Goal: Information Seeking & Learning: Learn about a topic

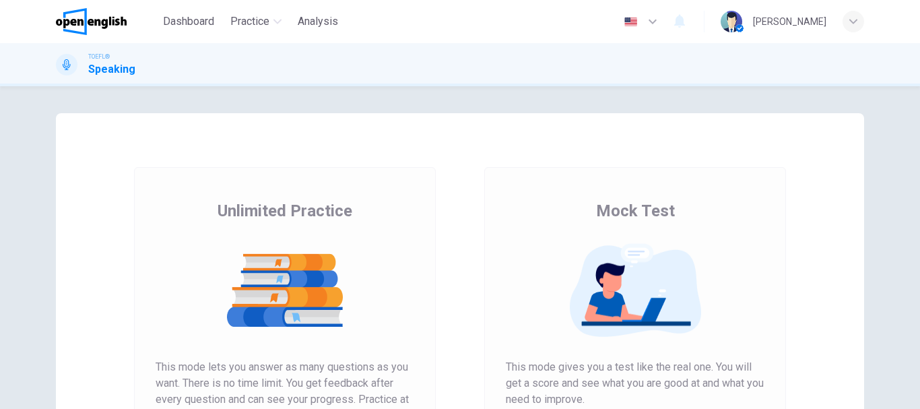
scroll to position [243, 0]
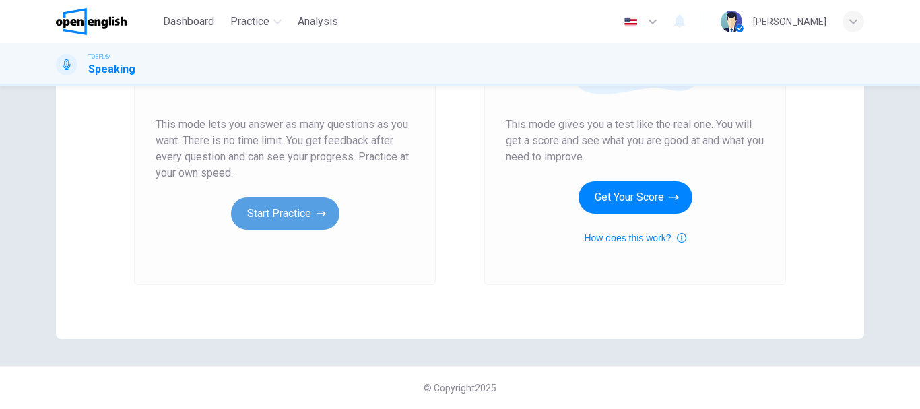
click at [254, 214] on button "Start Practice" at bounding box center [285, 213] width 108 height 32
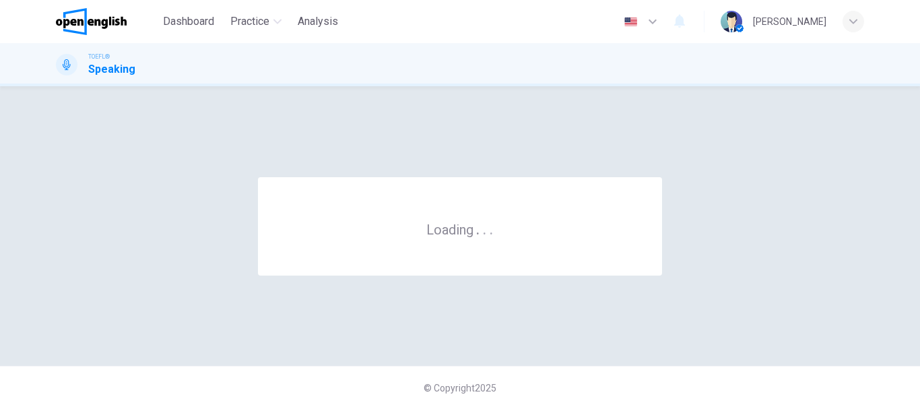
scroll to position [0, 0]
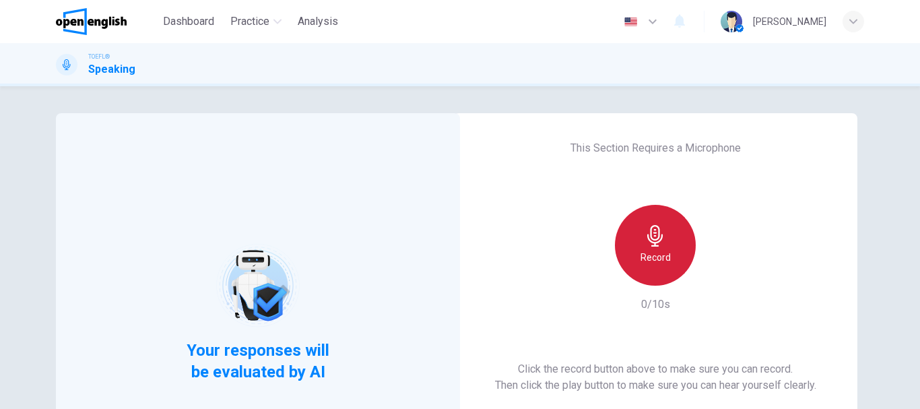
click at [656, 220] on div "Record" at bounding box center [655, 245] width 81 height 81
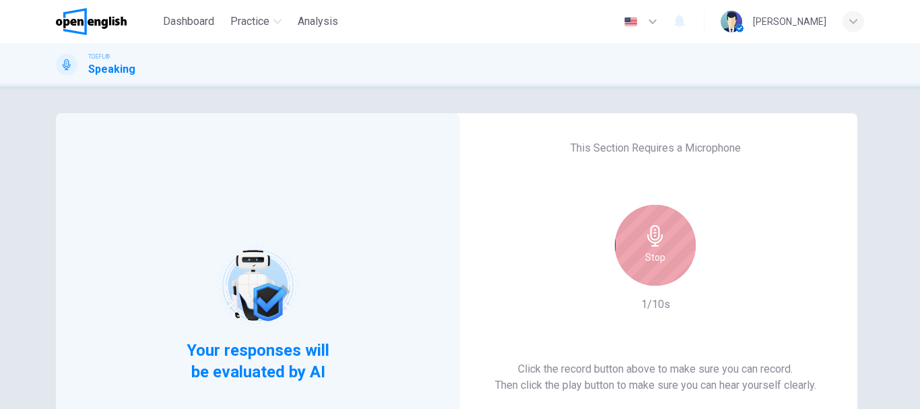
click at [651, 234] on icon "button" at bounding box center [656, 236] width 22 height 22
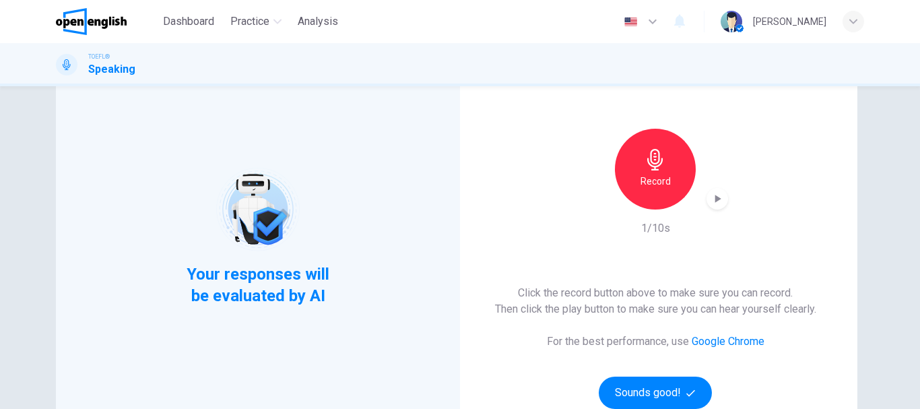
scroll to position [87, 0]
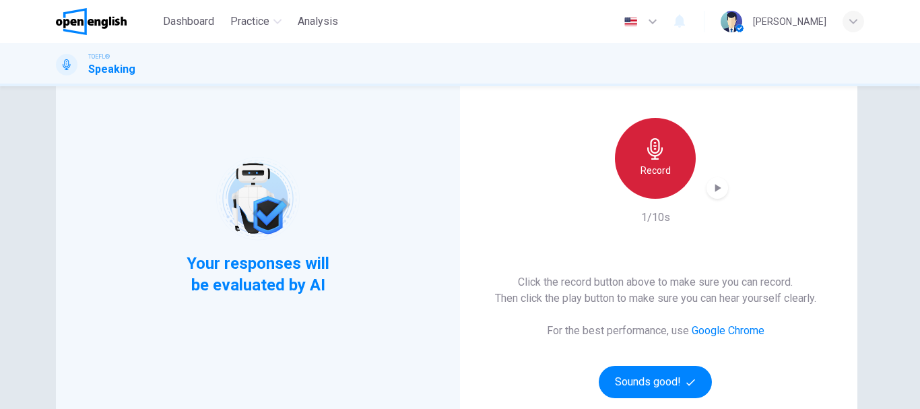
click at [648, 154] on icon "button" at bounding box center [655, 149] width 15 height 22
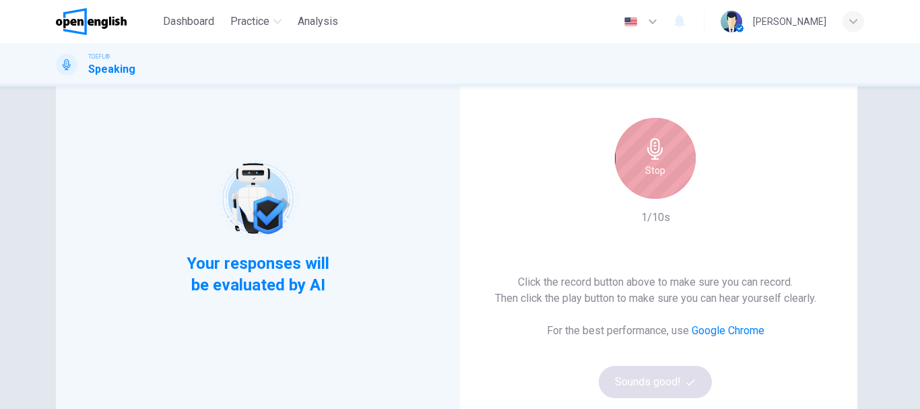
click at [648, 154] on icon "button" at bounding box center [655, 149] width 15 height 22
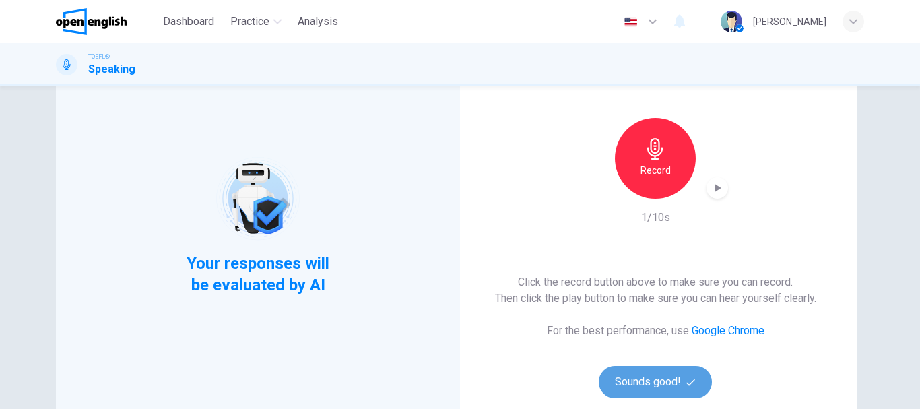
click at [648, 382] on button "Sounds good!" at bounding box center [655, 382] width 113 height 32
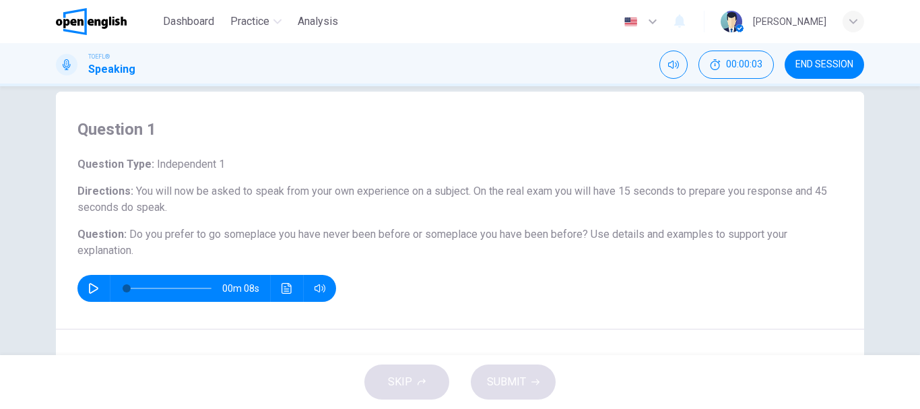
scroll to position [9, 0]
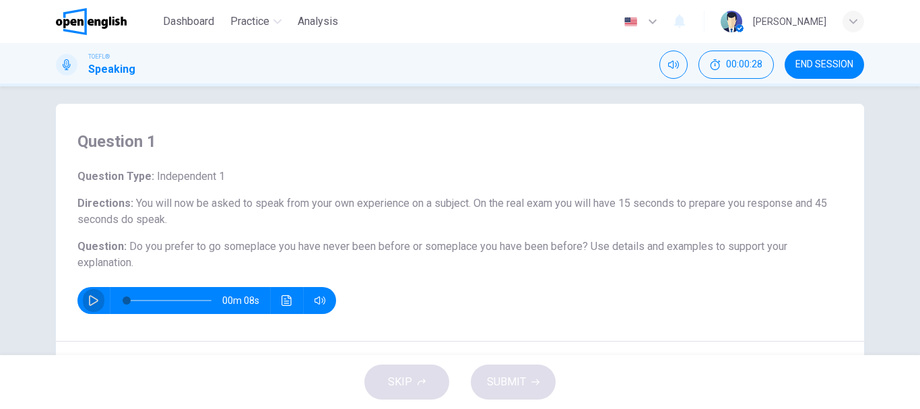
click at [94, 297] on icon "button" at bounding box center [93, 300] width 11 height 11
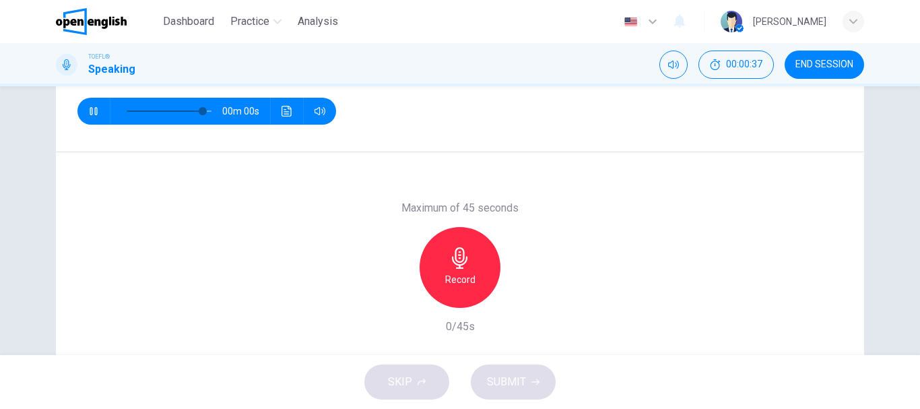
scroll to position [253, 0]
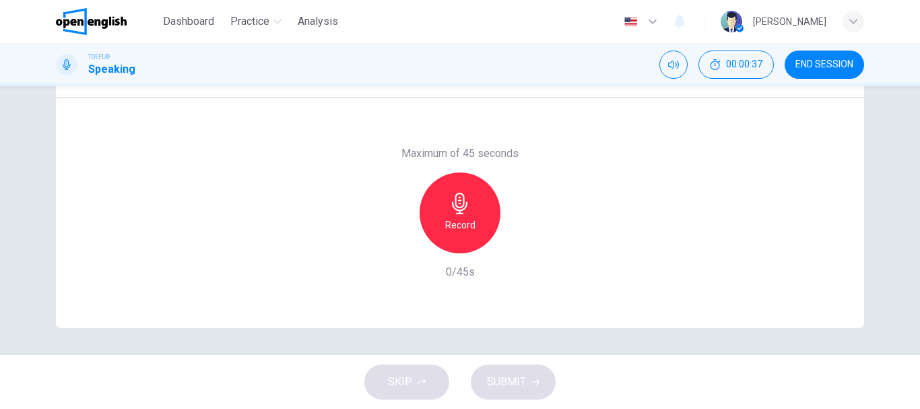
type input "*"
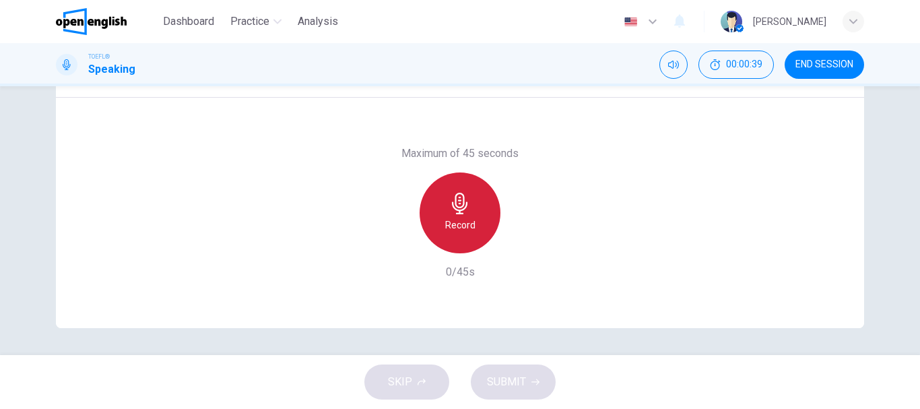
click at [445, 216] on div "Record" at bounding box center [460, 212] width 81 height 81
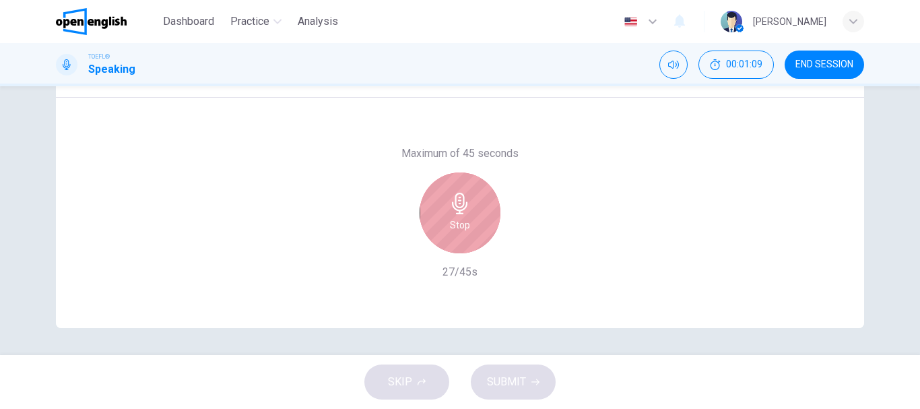
click at [445, 216] on div "Stop" at bounding box center [460, 212] width 81 height 81
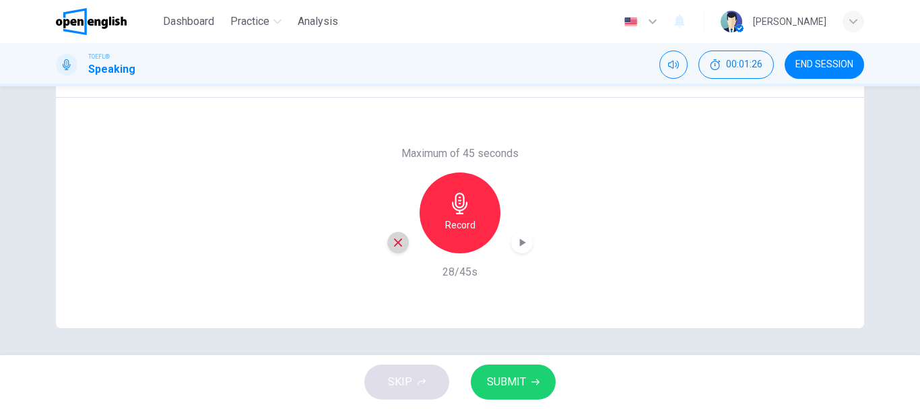
click at [392, 241] on icon "button" at bounding box center [398, 242] width 12 height 12
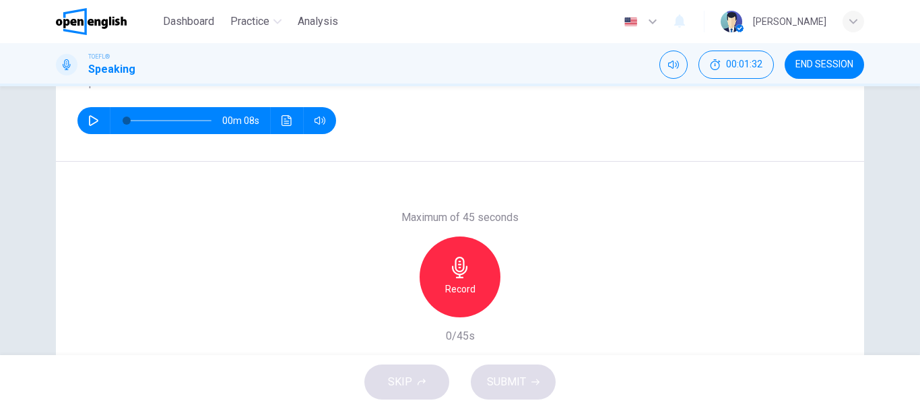
scroll to position [202, 0]
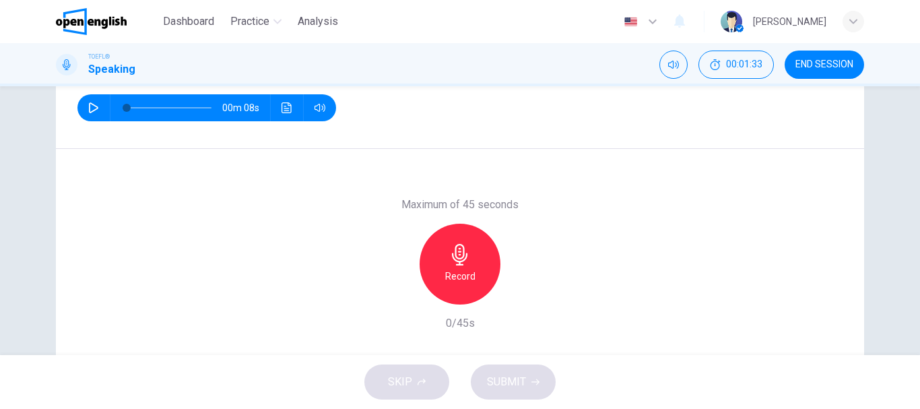
click at [459, 278] on h6 "Record" at bounding box center [460, 276] width 30 height 16
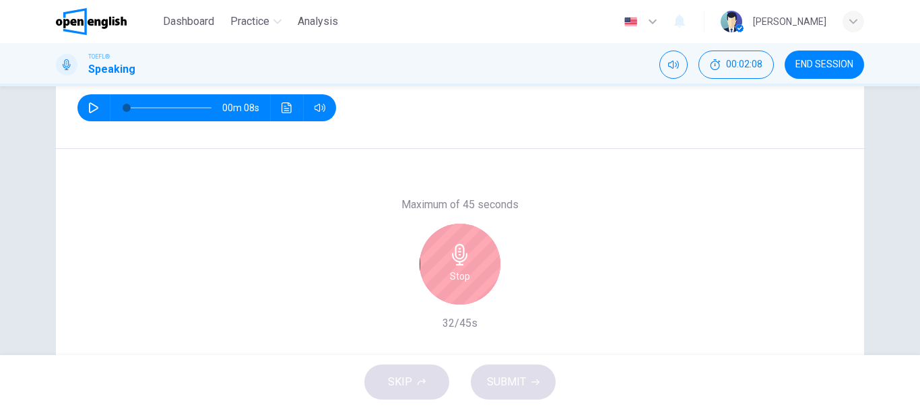
click at [459, 278] on h6 "Stop" at bounding box center [460, 276] width 20 height 16
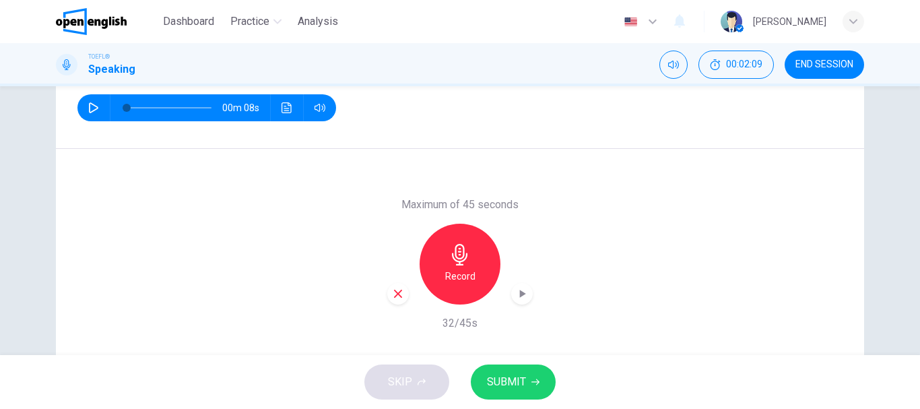
click at [505, 383] on span "SUBMIT" at bounding box center [506, 382] width 39 height 19
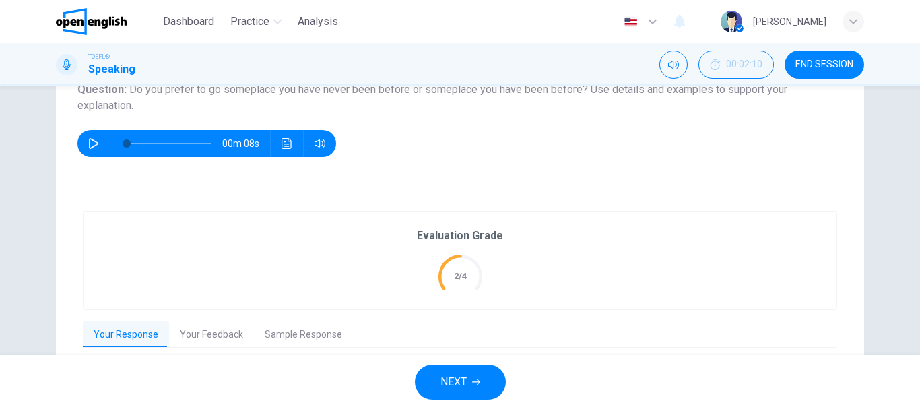
scroll to position [285, 0]
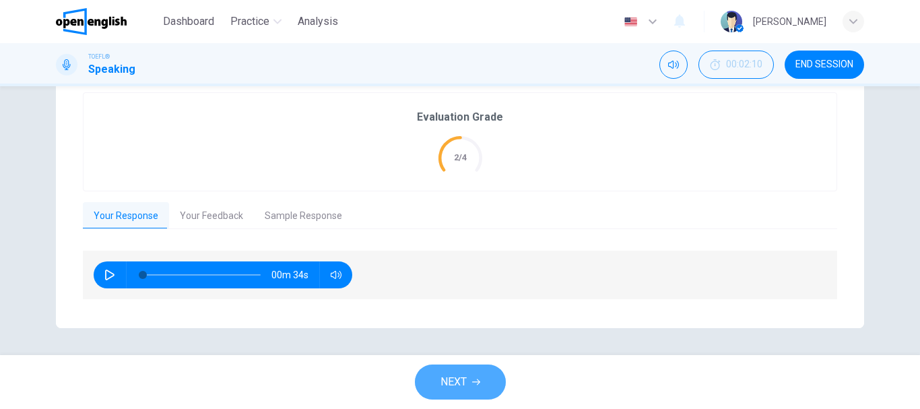
click at [457, 389] on span "NEXT" at bounding box center [454, 382] width 26 height 19
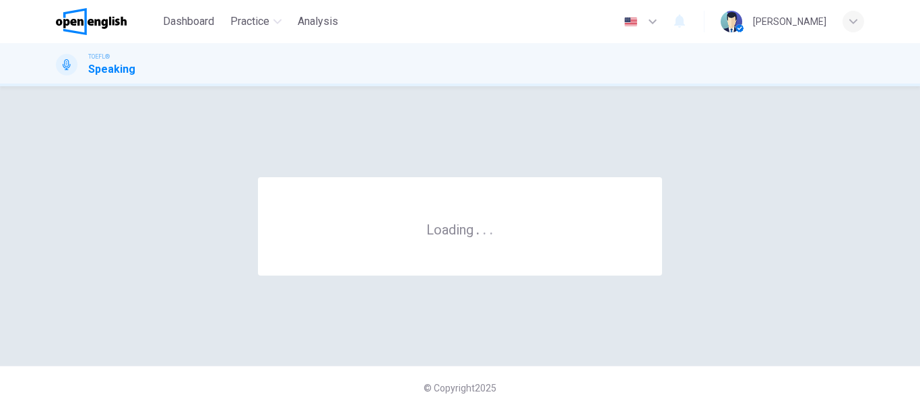
scroll to position [0, 0]
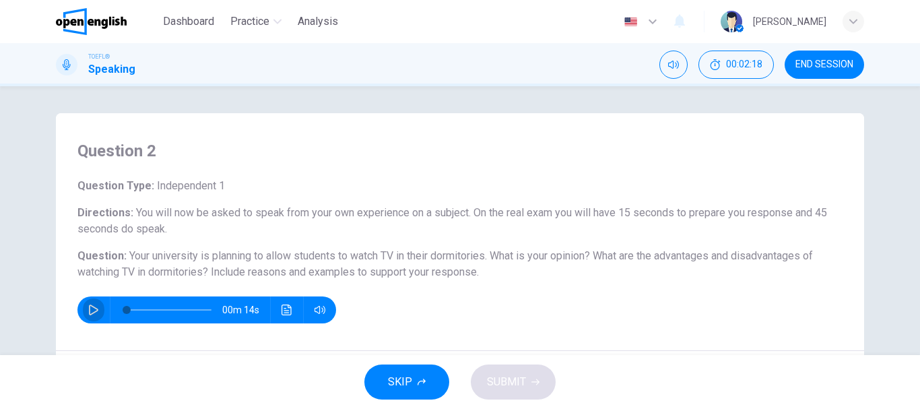
click at [88, 310] on icon "button" at bounding box center [93, 310] width 11 height 11
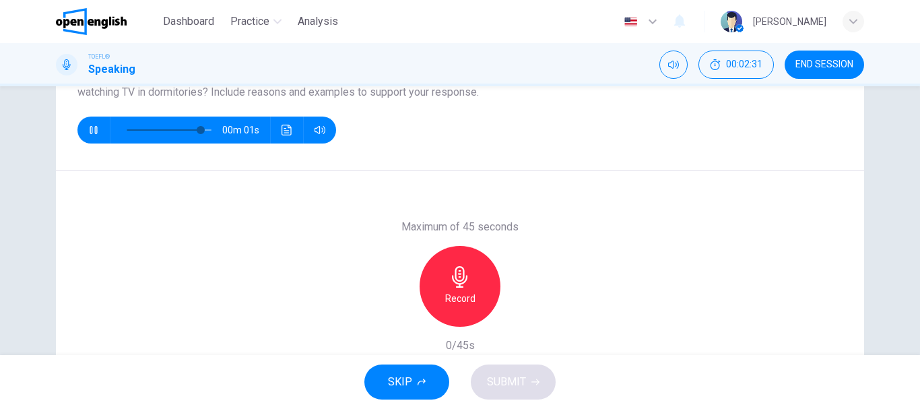
scroll to position [244, 0]
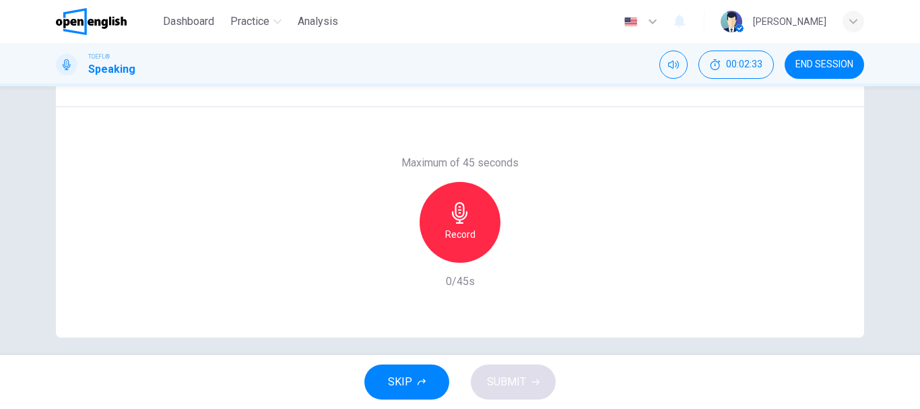
type input "*"
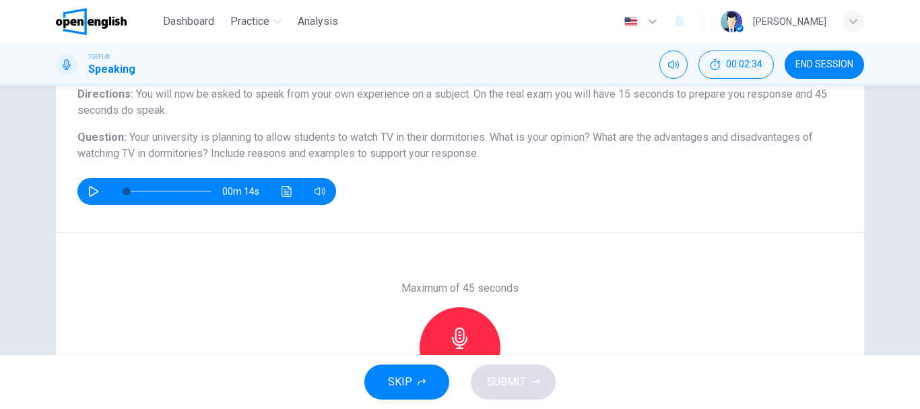
scroll to position [144, 0]
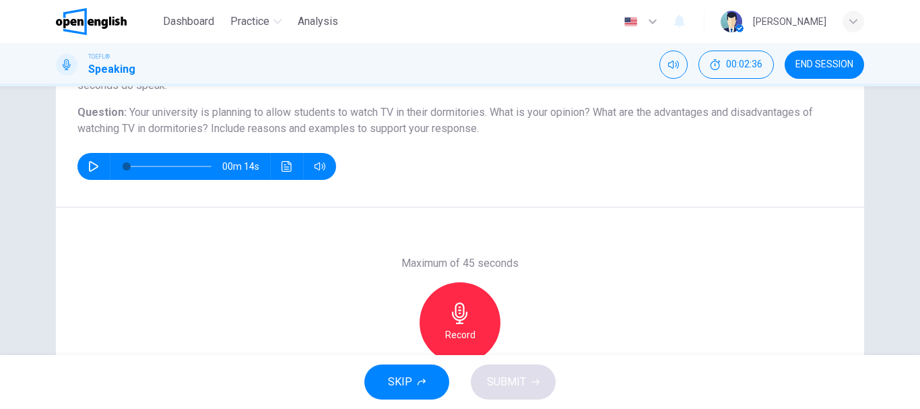
click at [441, 325] on div "Record" at bounding box center [460, 322] width 81 height 81
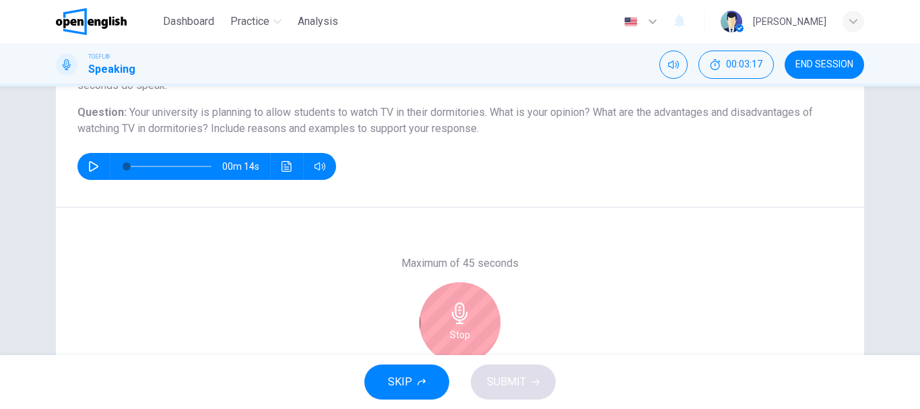
click at [441, 325] on div "Stop" at bounding box center [460, 322] width 81 height 81
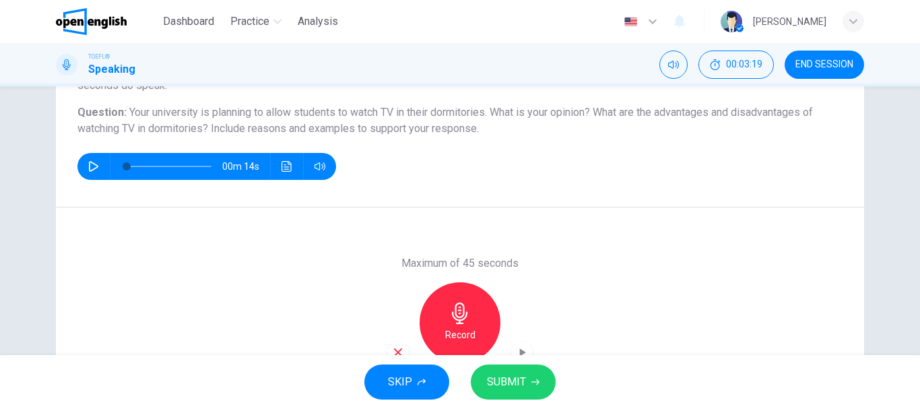
scroll to position [253, 0]
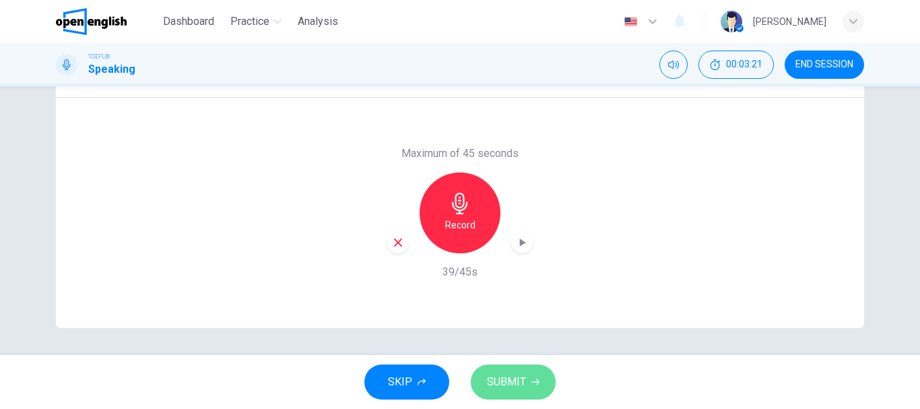
click at [513, 396] on button "SUBMIT" at bounding box center [513, 382] width 85 height 35
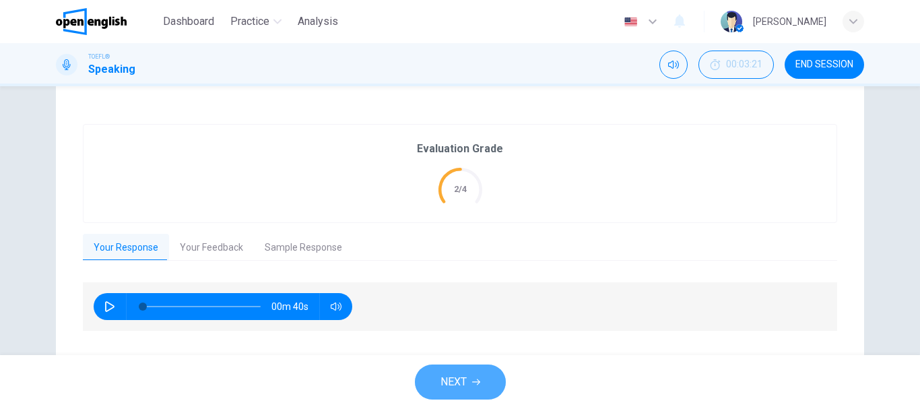
click at [462, 390] on span "NEXT" at bounding box center [454, 382] width 26 height 19
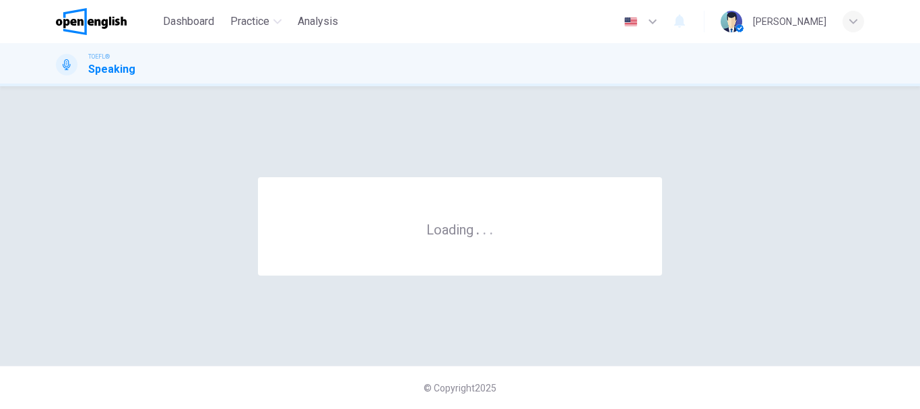
scroll to position [0, 0]
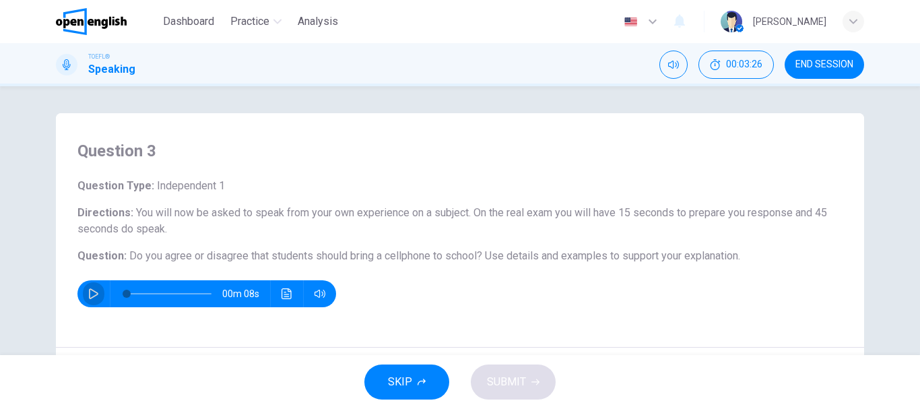
click at [93, 289] on icon "button" at bounding box center [93, 293] width 11 height 11
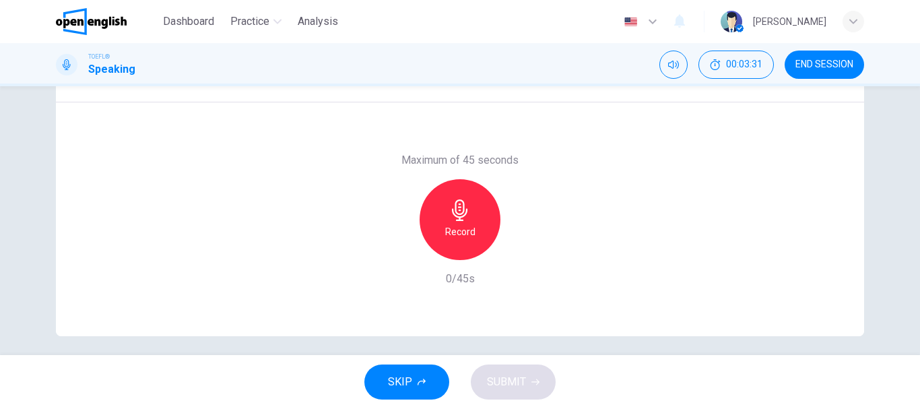
scroll to position [251, 0]
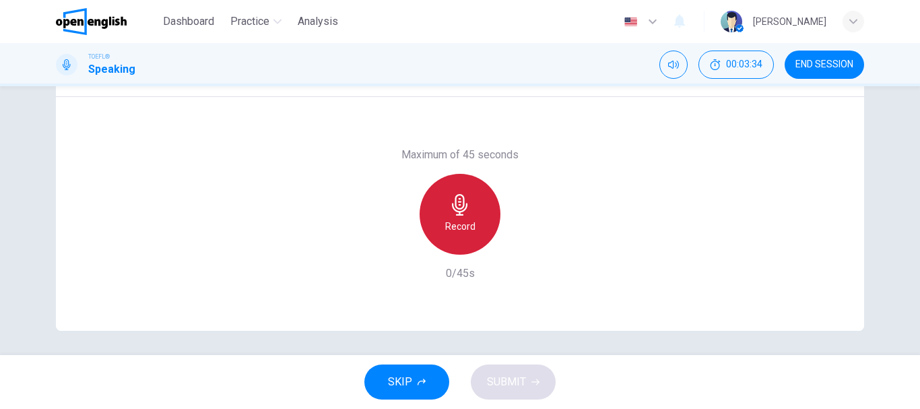
click at [462, 242] on div "Record" at bounding box center [460, 214] width 81 height 81
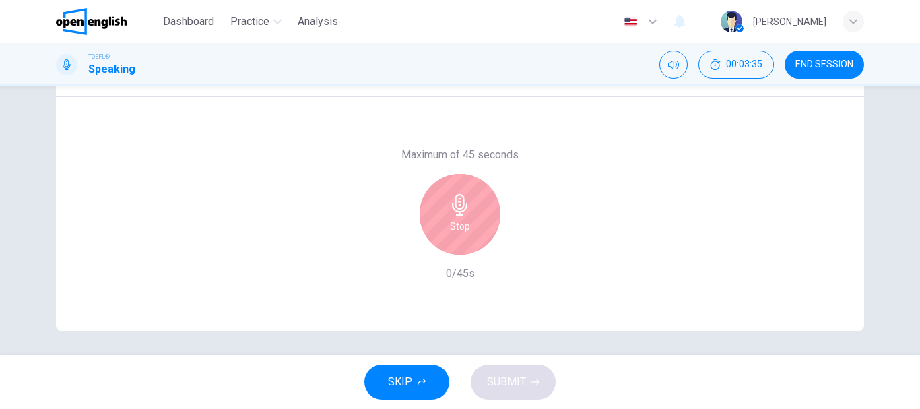
type input "*"
click at [462, 242] on div "Stop" at bounding box center [460, 214] width 81 height 81
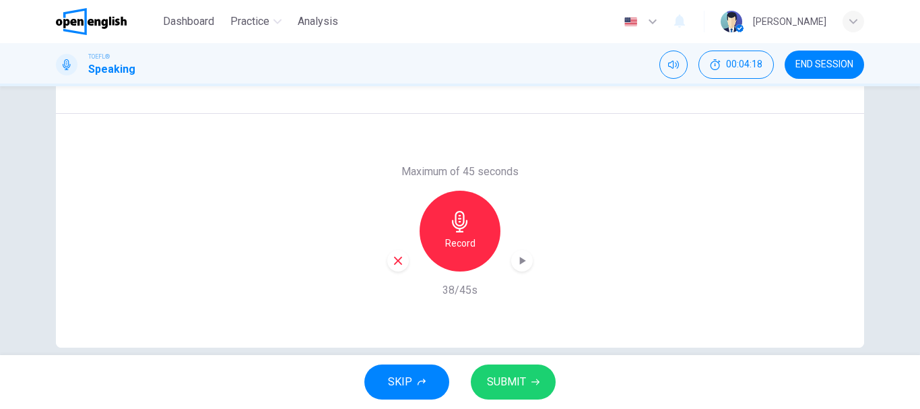
scroll to position [253, 0]
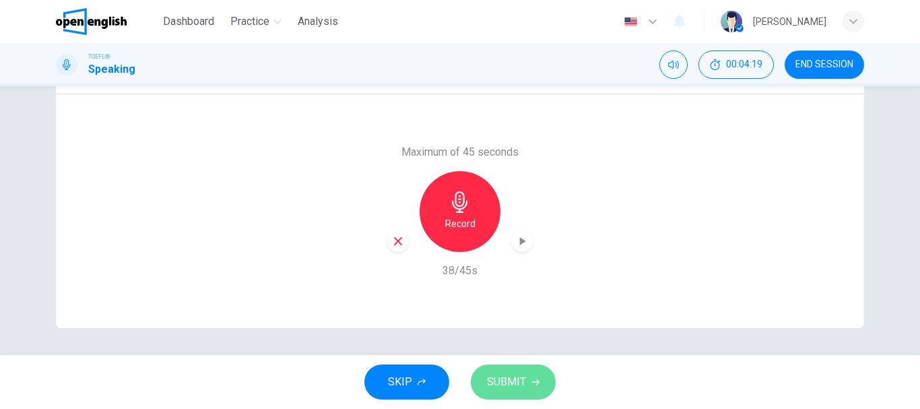
click at [522, 391] on span "SUBMIT" at bounding box center [506, 382] width 39 height 19
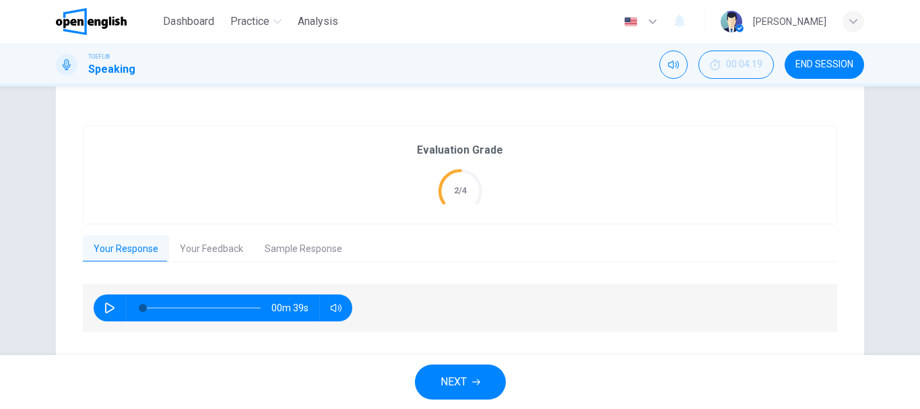
scroll to position [269, 0]
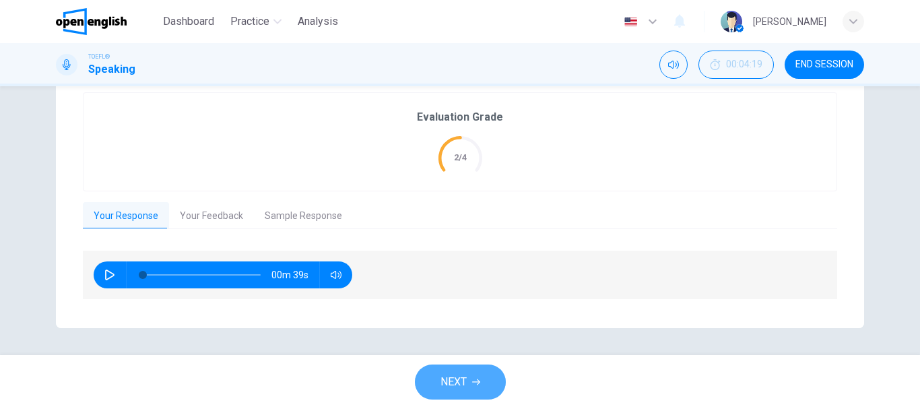
click at [454, 378] on span "NEXT" at bounding box center [454, 382] width 26 height 19
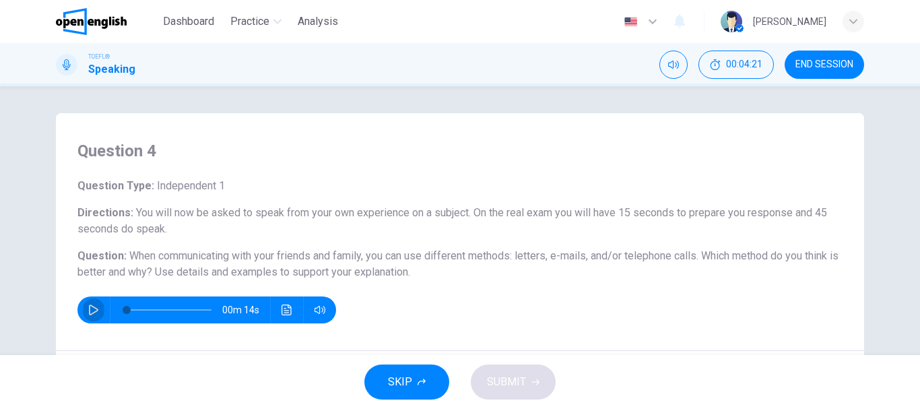
click at [94, 313] on icon "button" at bounding box center [93, 310] width 11 height 11
type input "*"
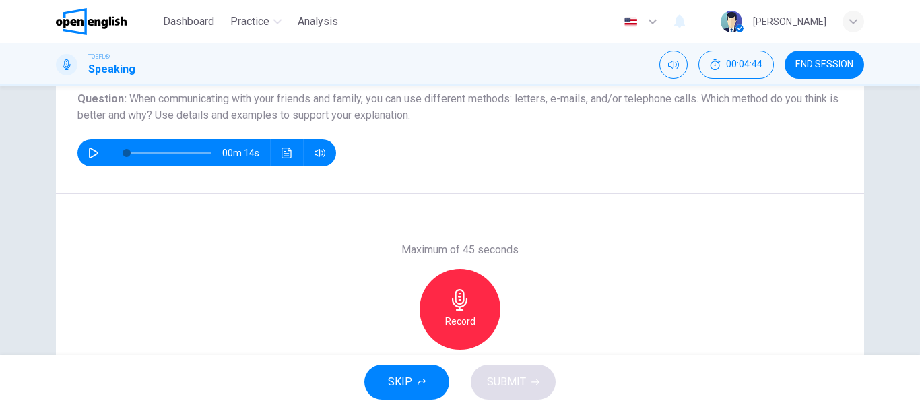
scroll to position [253, 0]
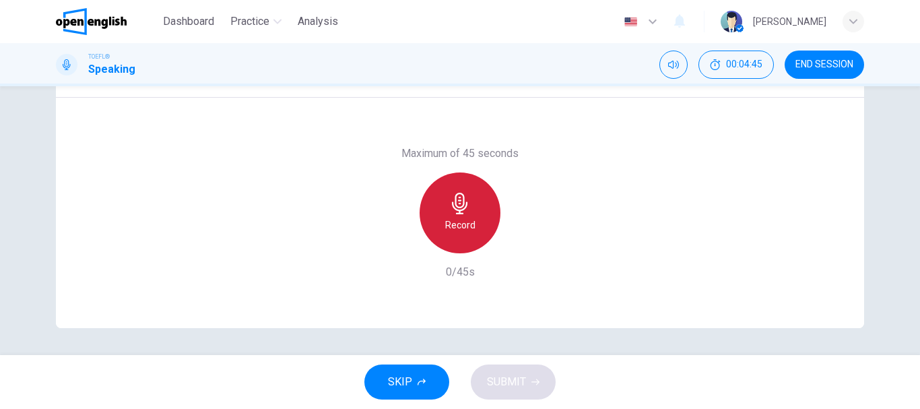
click at [449, 228] on h6 "Record" at bounding box center [460, 225] width 30 height 16
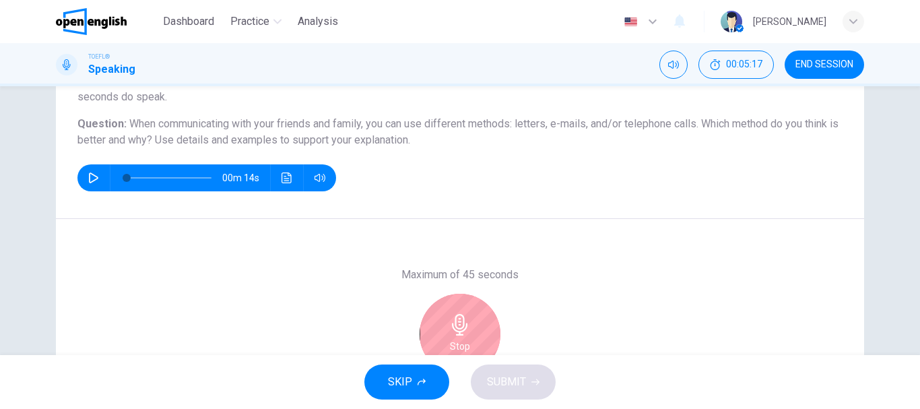
scroll to position [200, 0]
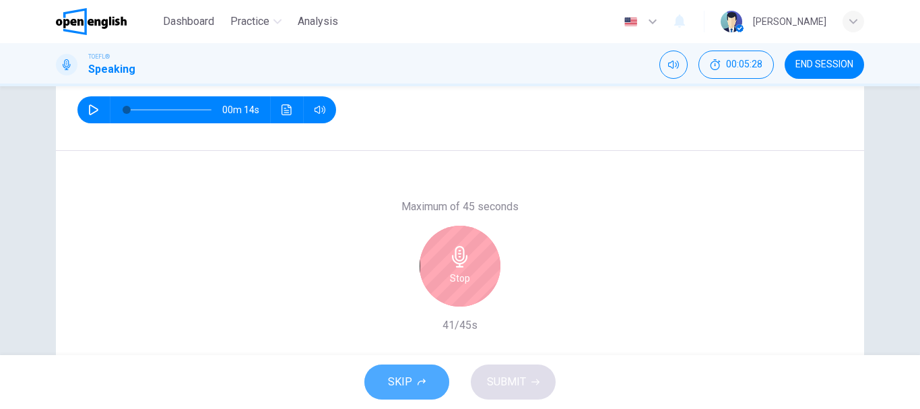
click at [394, 381] on span "SKIP" at bounding box center [400, 382] width 24 height 19
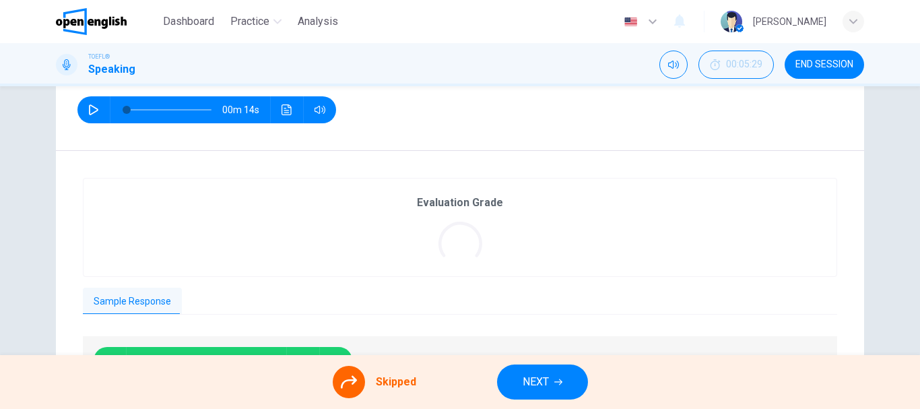
scroll to position [286, 0]
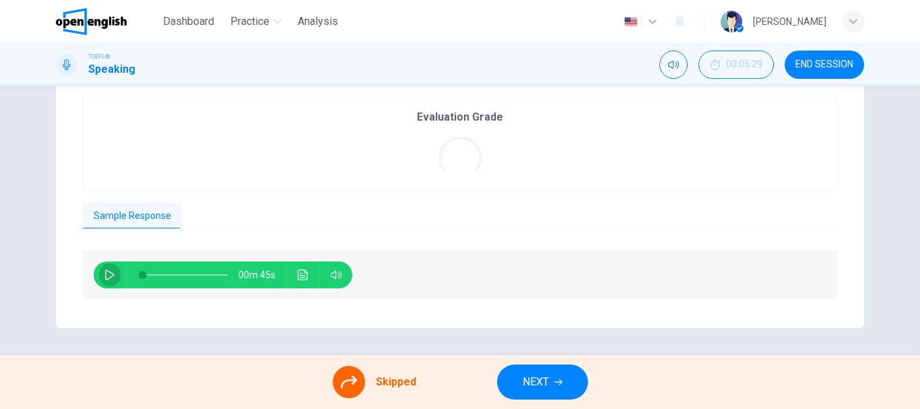
click at [105, 278] on icon "button" at bounding box center [109, 275] width 9 height 11
type input "**"
click at [528, 379] on span "NEXT" at bounding box center [536, 382] width 26 height 19
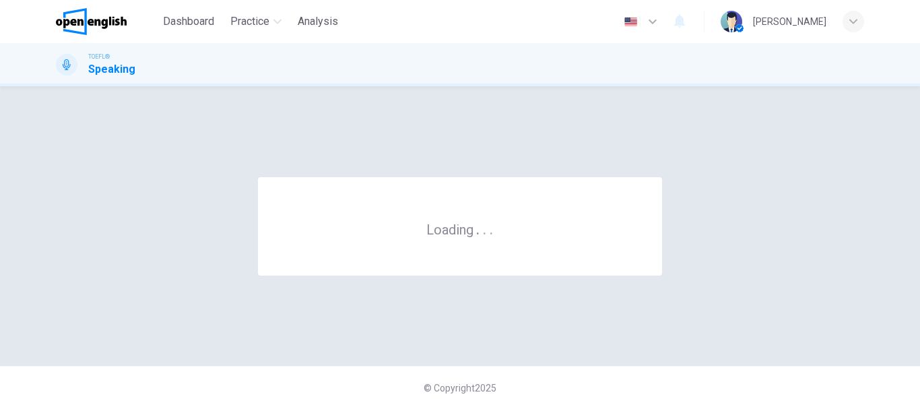
scroll to position [0, 0]
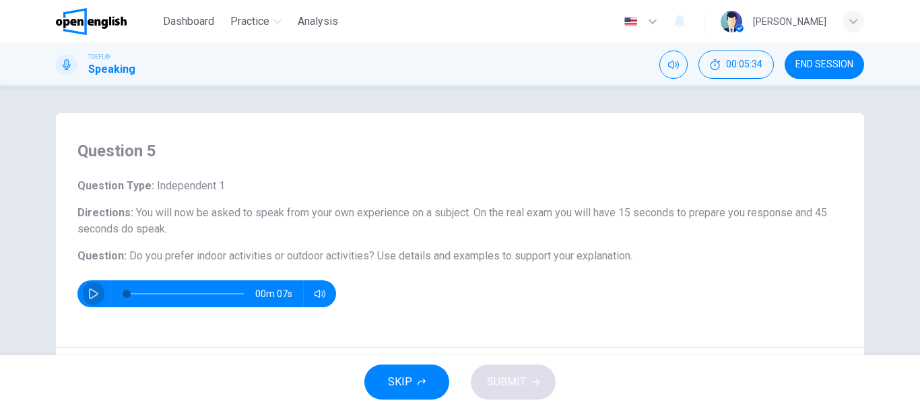
click at [87, 301] on button "button" at bounding box center [94, 293] width 22 height 27
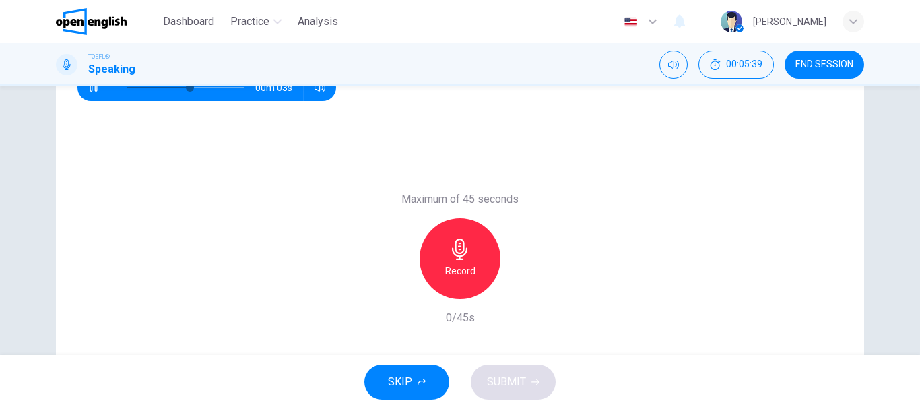
scroll to position [230, 0]
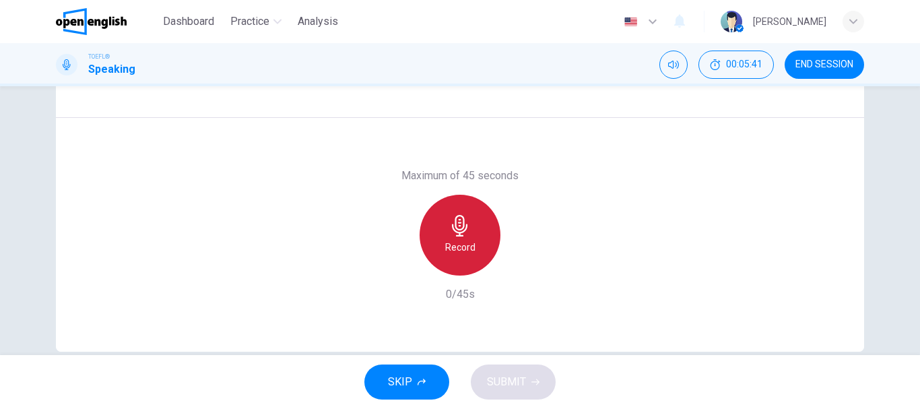
click at [451, 245] on h6 "Record" at bounding box center [460, 247] width 30 height 16
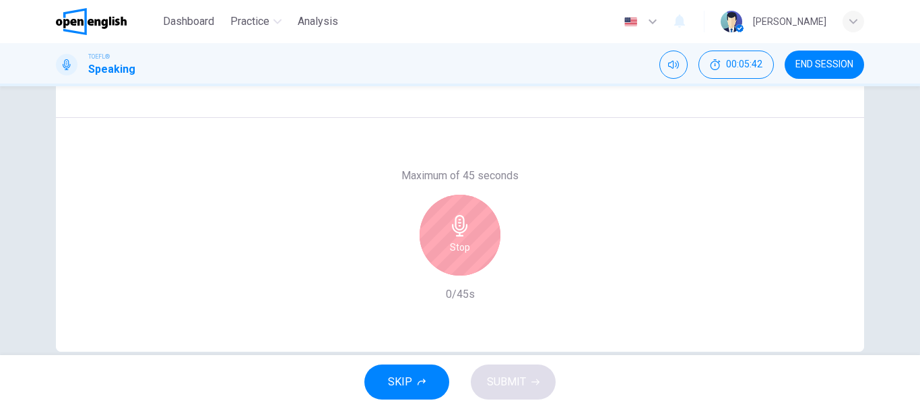
type input "*"
click at [478, 253] on div "Stop" at bounding box center [460, 235] width 81 height 81
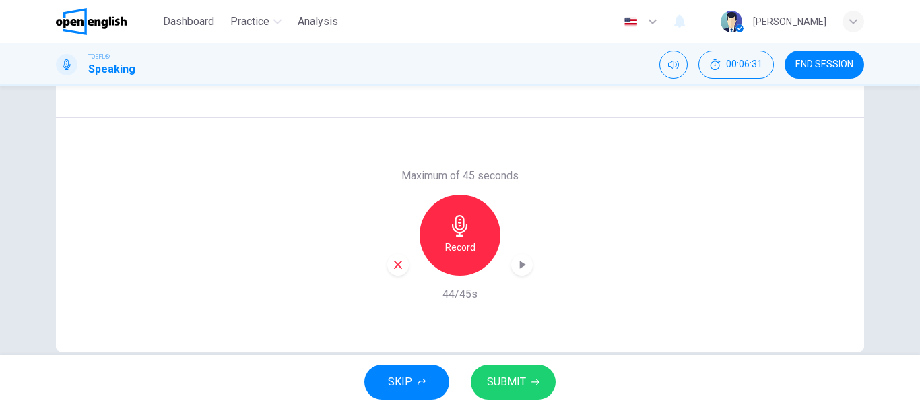
click at [503, 379] on span "SUBMIT" at bounding box center [506, 382] width 39 height 19
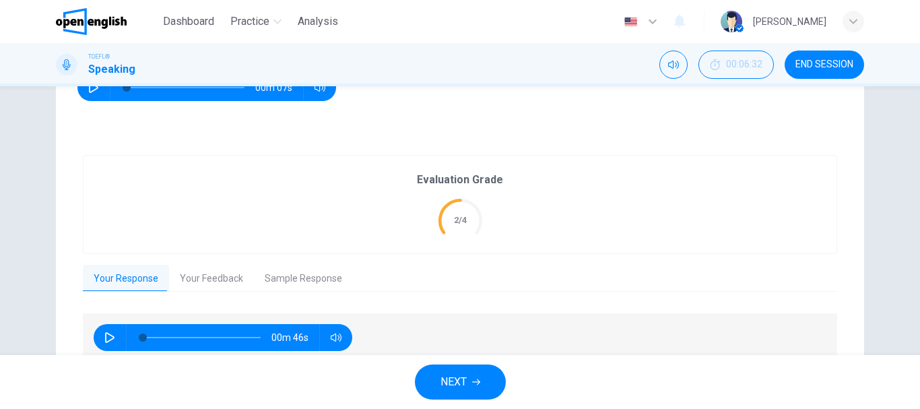
scroll to position [249, 0]
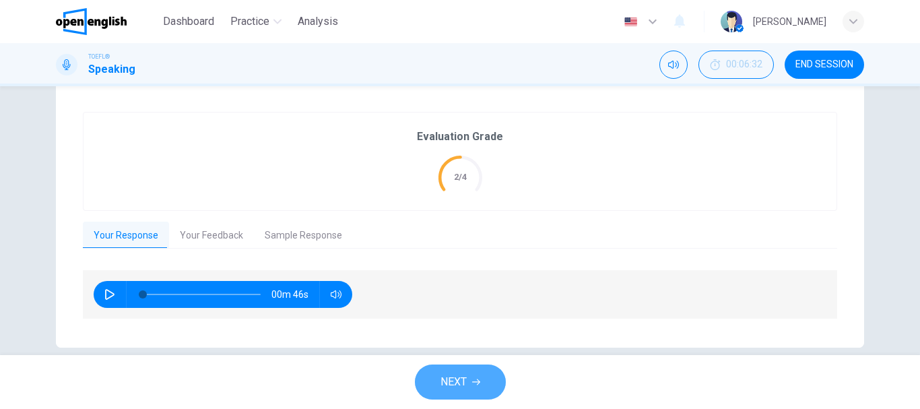
click at [446, 375] on span "NEXT" at bounding box center [454, 382] width 26 height 19
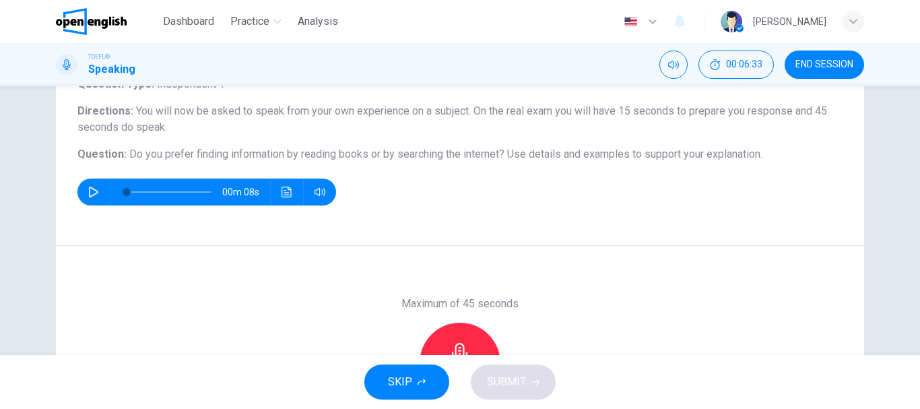
scroll to position [100, 0]
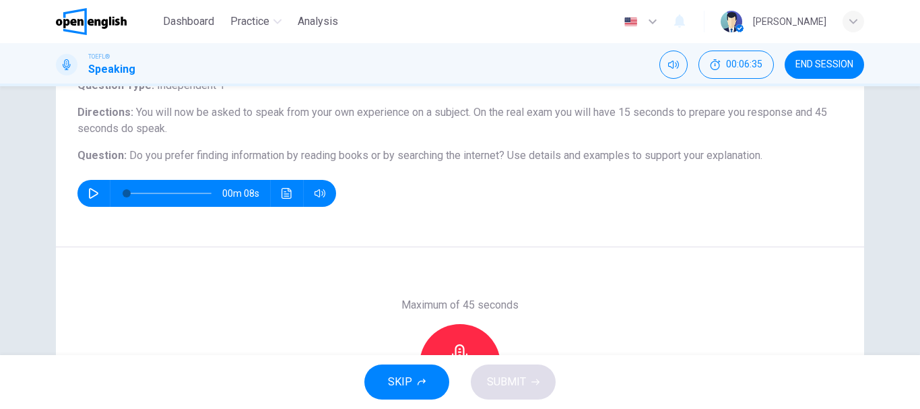
click at [95, 193] on icon "button" at bounding box center [93, 193] width 11 height 11
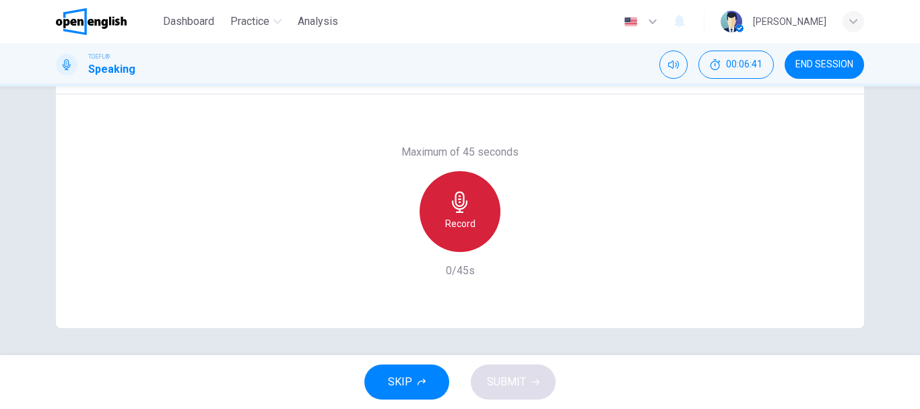
click at [466, 226] on h6 "Record" at bounding box center [460, 224] width 30 height 16
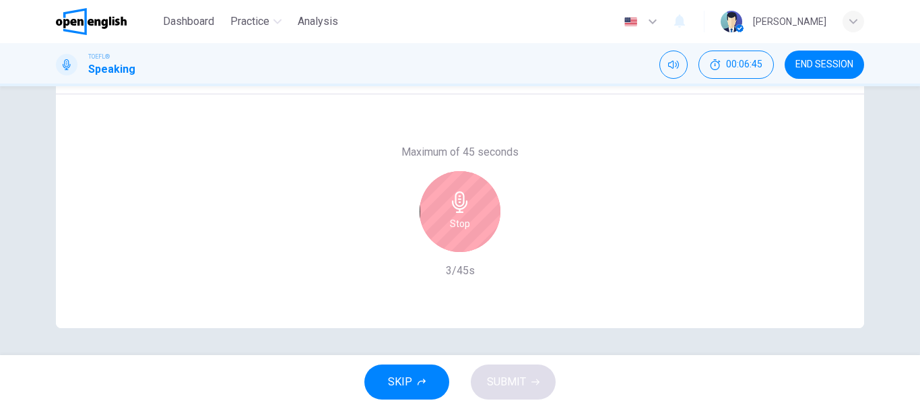
type input "*"
click at [466, 226] on h6 "Stop" at bounding box center [460, 224] width 20 height 16
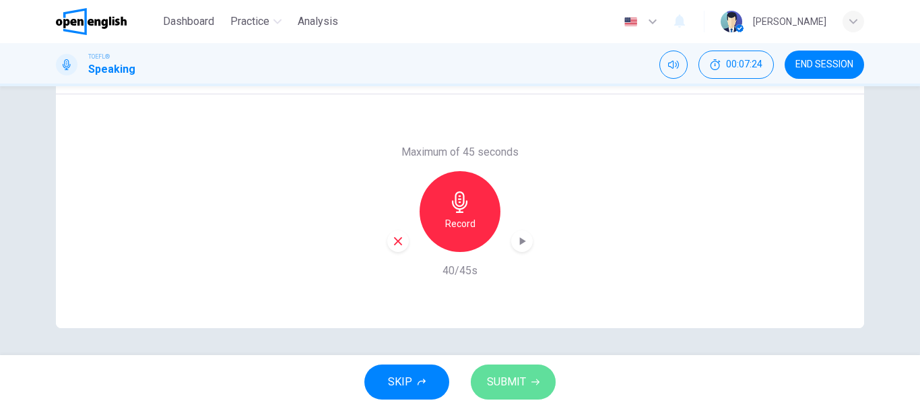
click at [489, 395] on button "SUBMIT" at bounding box center [513, 382] width 85 height 35
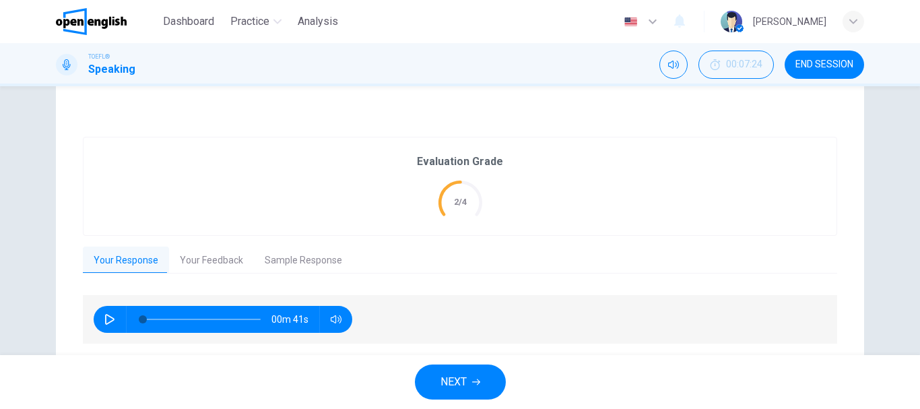
scroll to position [259, 0]
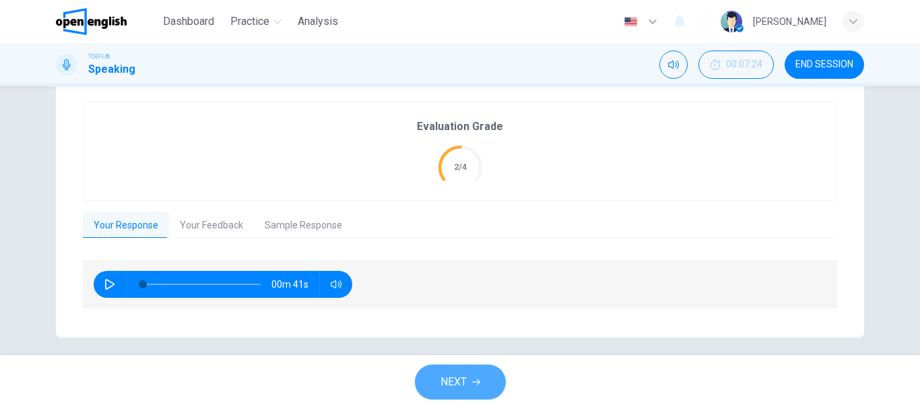
click at [477, 385] on icon "button" at bounding box center [476, 382] width 8 height 8
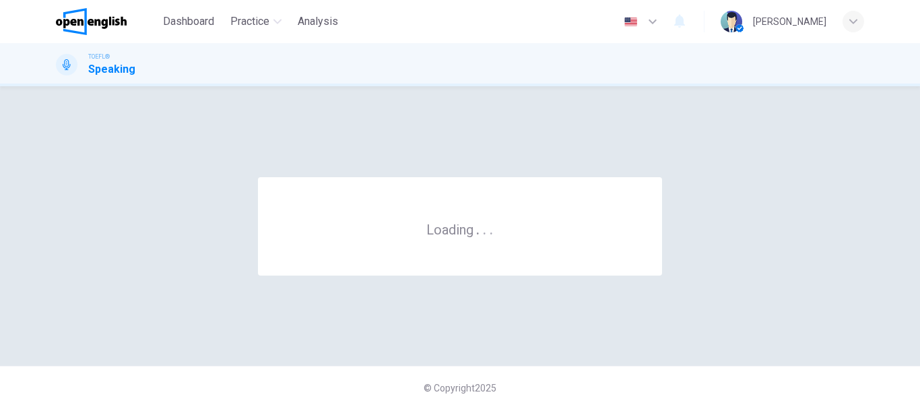
scroll to position [0, 0]
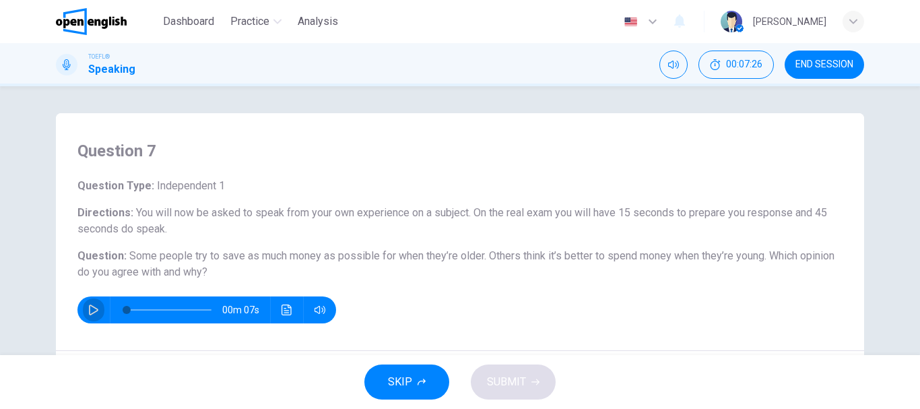
click at [93, 311] on icon "button" at bounding box center [93, 310] width 9 height 11
click at [88, 309] on icon "button" at bounding box center [93, 310] width 11 height 11
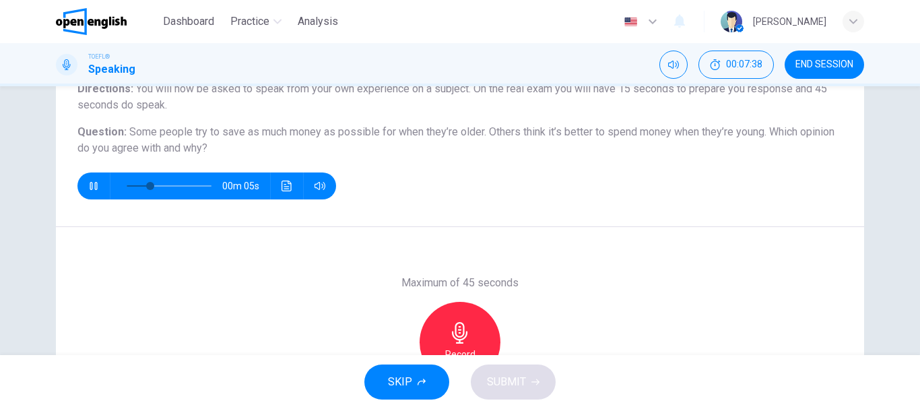
scroll to position [136, 0]
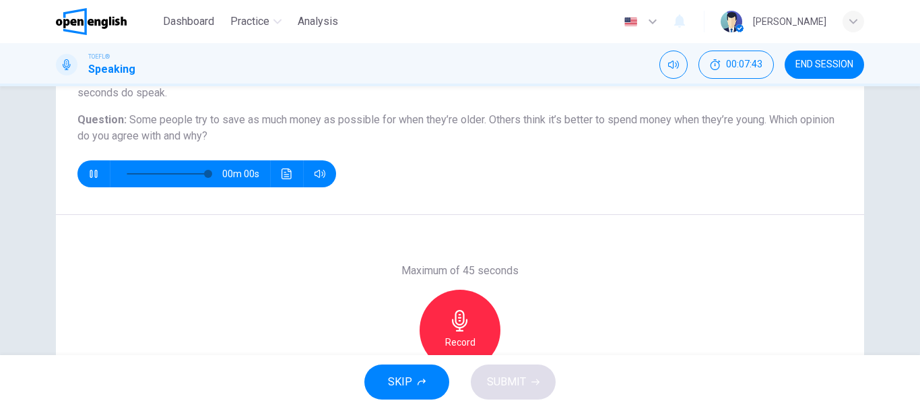
type input "*"
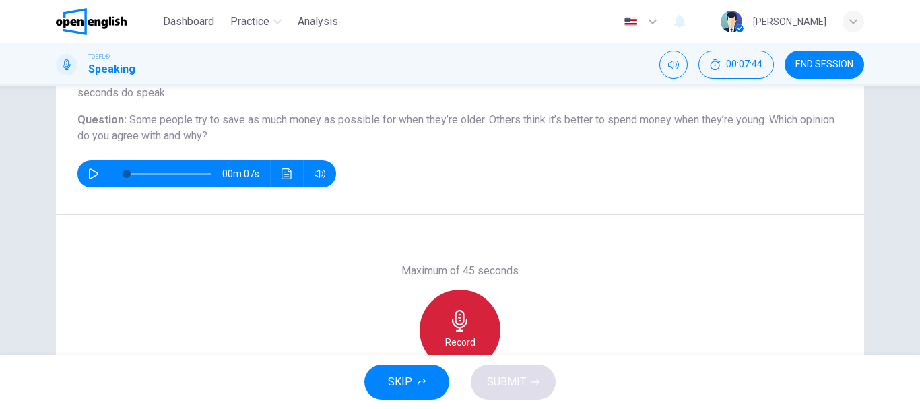
click at [453, 332] on div "Record" at bounding box center [460, 330] width 81 height 81
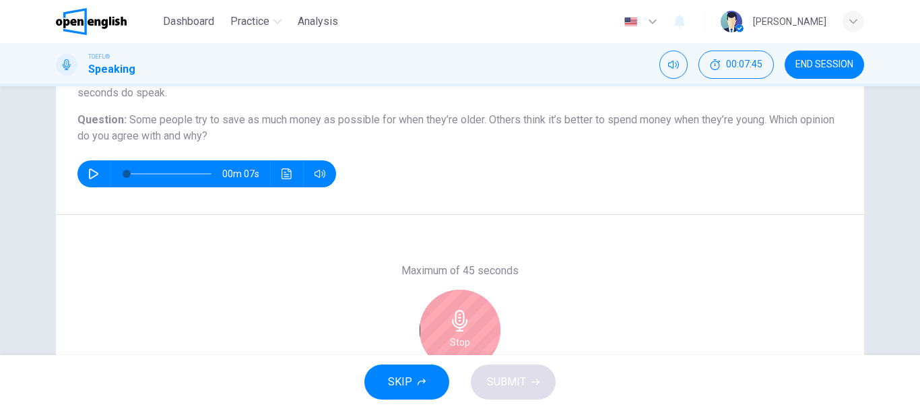
scroll to position [253, 0]
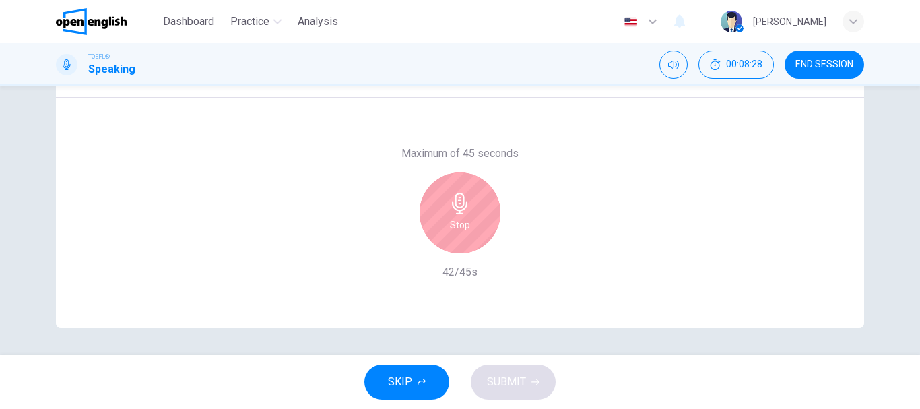
click at [497, 205] on div "Stop" at bounding box center [460, 212] width 146 height 81
click at [480, 215] on div "Stop" at bounding box center [460, 212] width 81 height 81
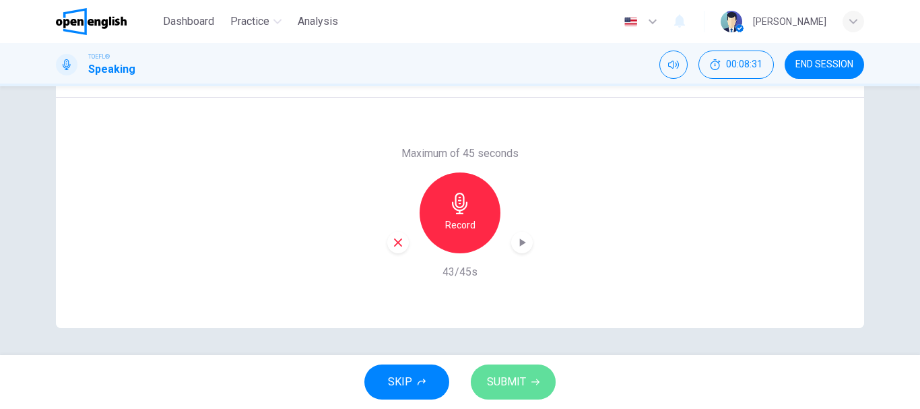
click at [499, 383] on span "SUBMIT" at bounding box center [506, 382] width 39 height 19
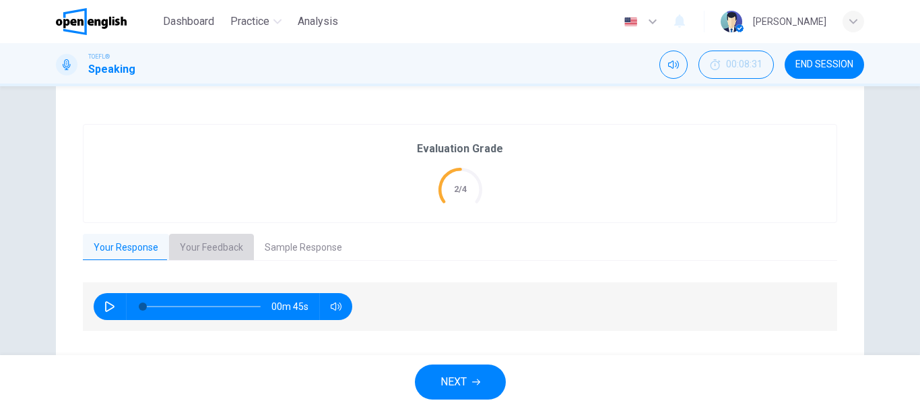
click at [212, 251] on button "Your Feedback" at bounding box center [211, 248] width 85 height 28
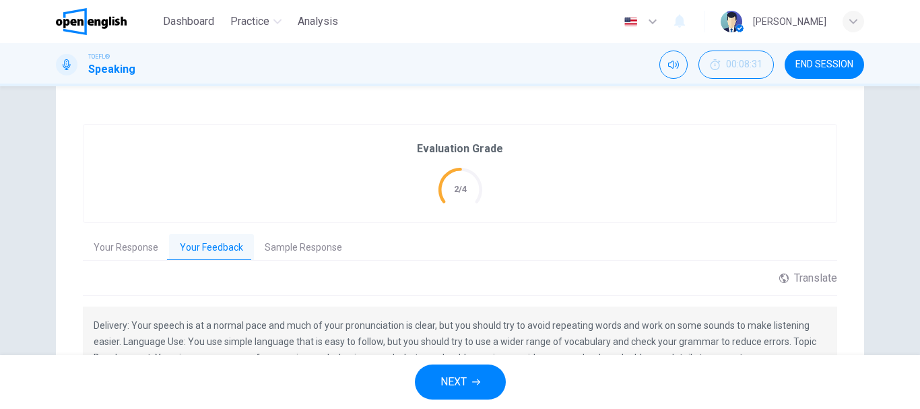
scroll to position [311, 0]
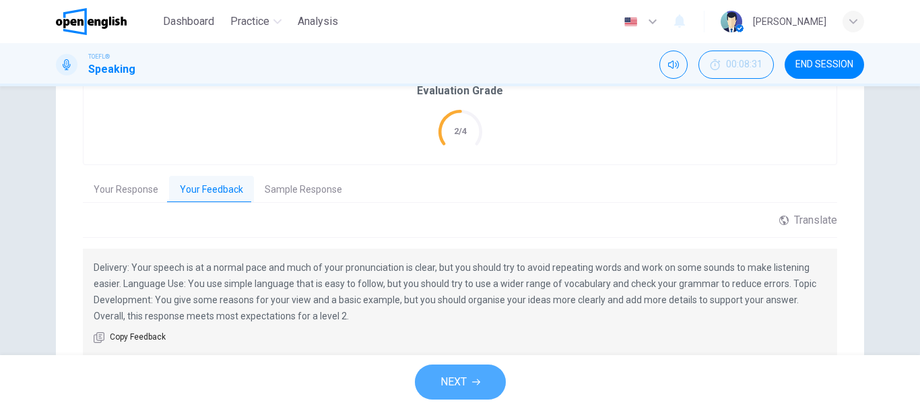
click at [460, 377] on span "NEXT" at bounding box center [454, 382] width 26 height 19
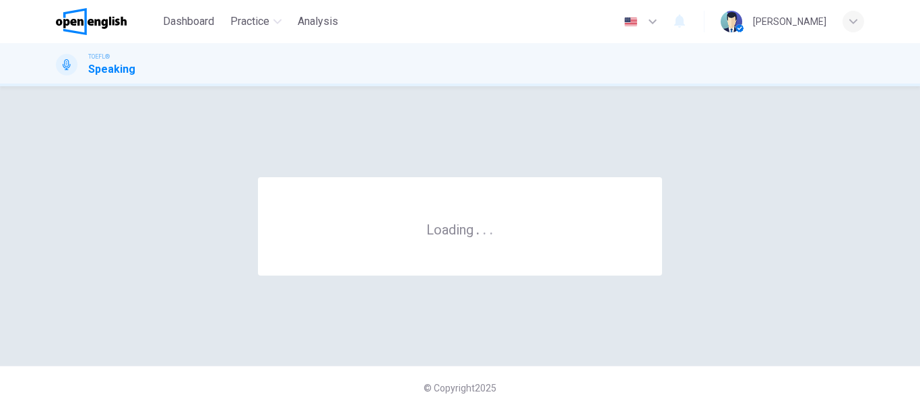
scroll to position [0, 0]
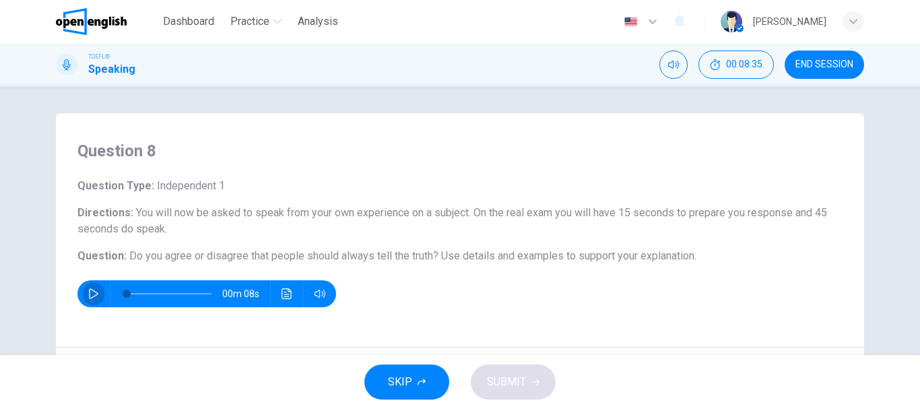
click at [88, 290] on icon "button" at bounding box center [93, 293] width 11 height 11
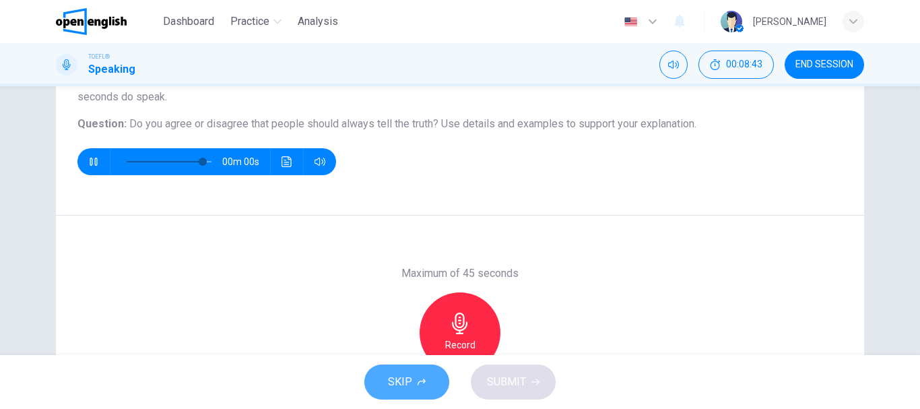
click at [389, 381] on span "SKIP" at bounding box center [400, 382] width 24 height 19
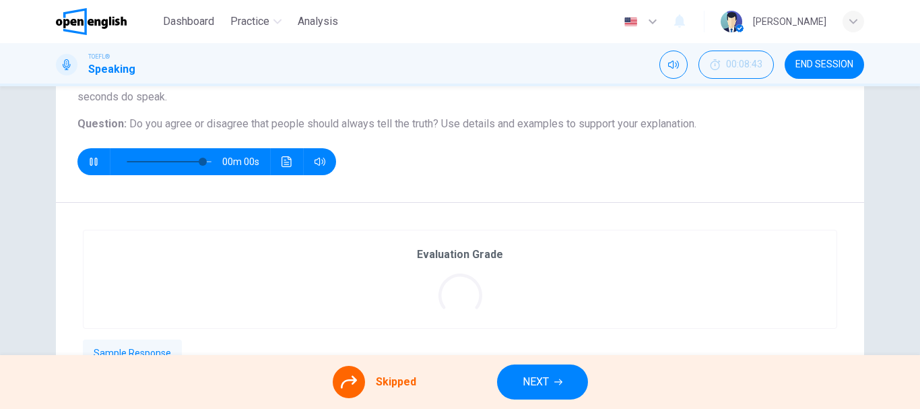
type input "*"
click at [538, 384] on span "NEXT" at bounding box center [536, 382] width 26 height 19
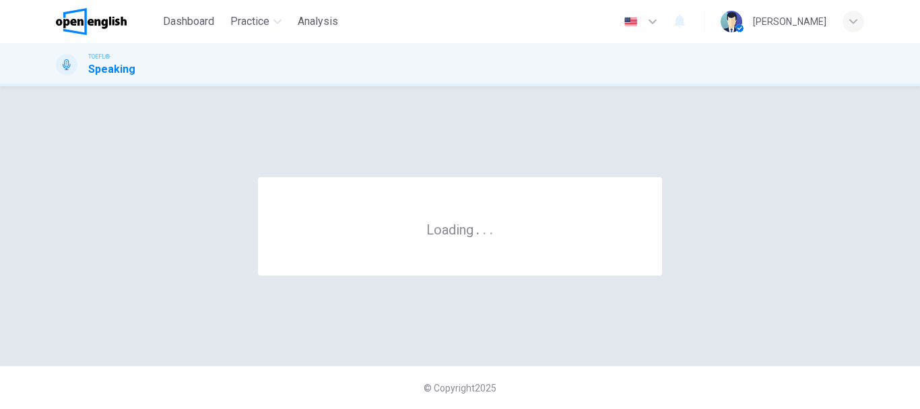
scroll to position [0, 0]
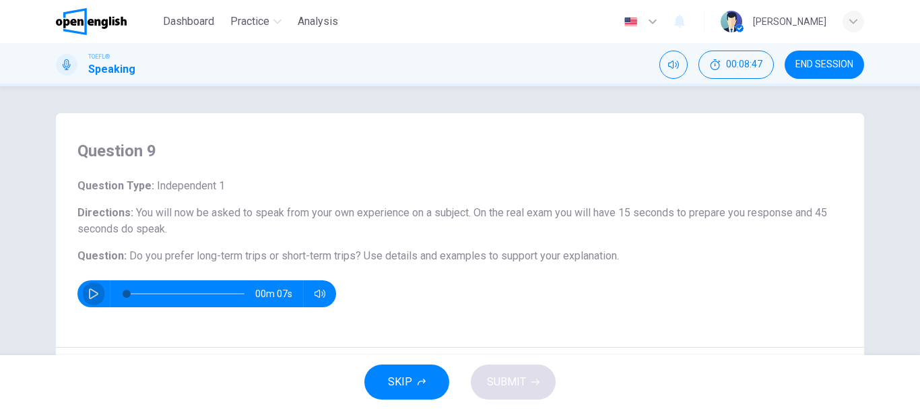
click at [91, 293] on icon "button" at bounding box center [93, 293] width 11 height 11
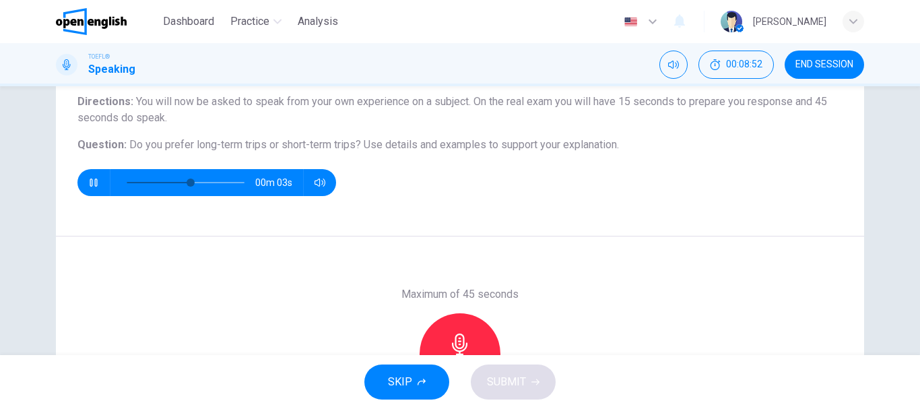
scroll to position [244, 0]
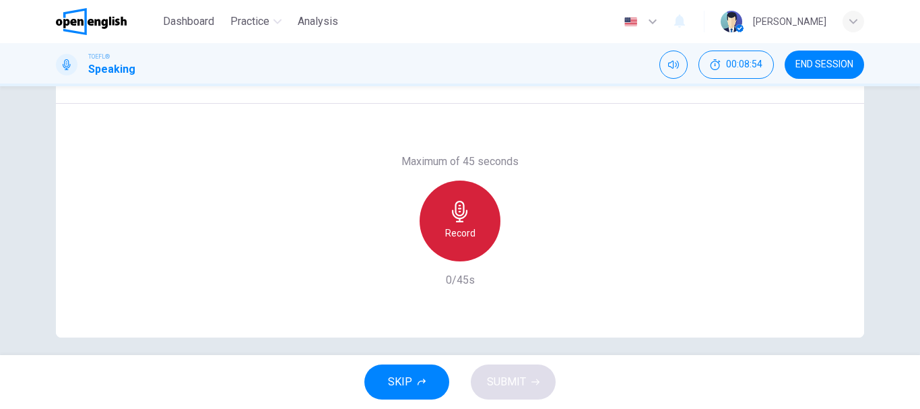
click at [476, 241] on div "Record" at bounding box center [460, 221] width 81 height 81
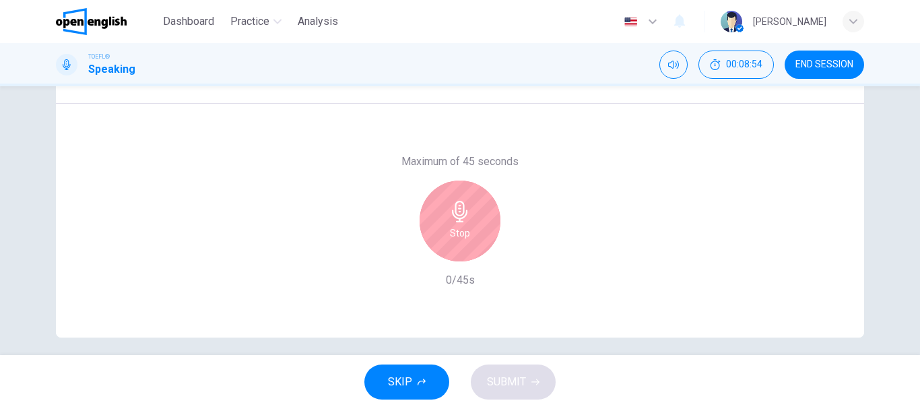
type input "*"
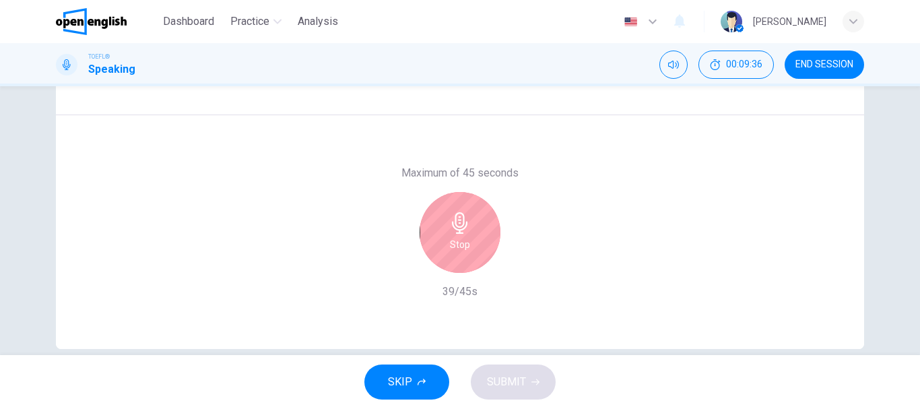
scroll to position [253, 0]
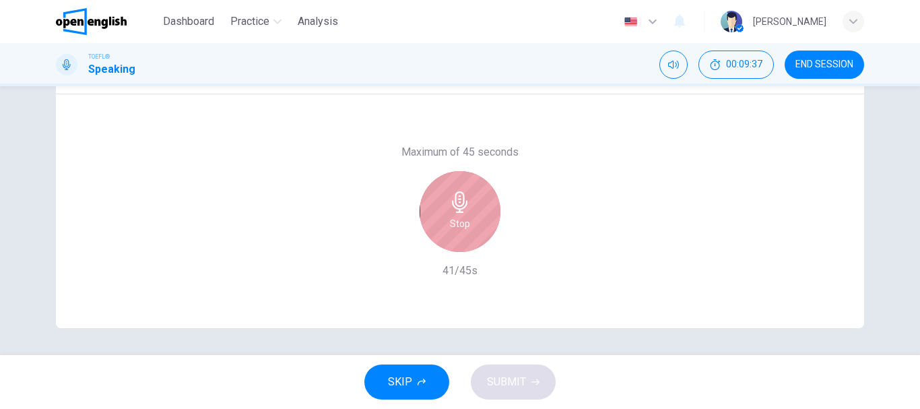
click at [443, 210] on div "Stop" at bounding box center [460, 211] width 81 height 81
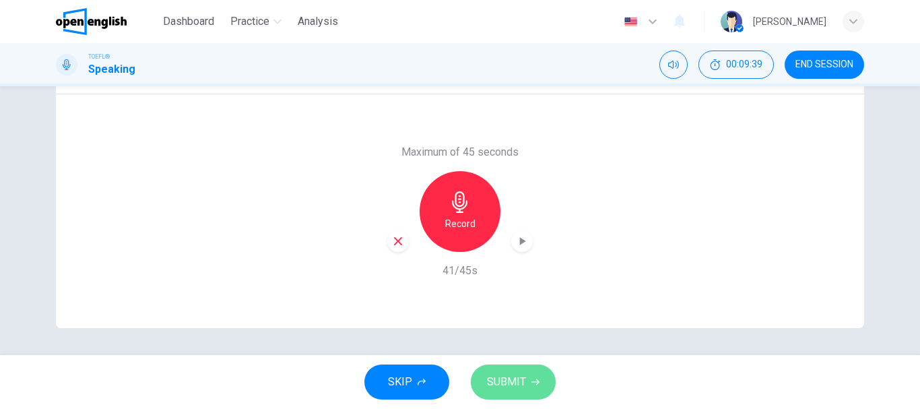
click at [508, 372] on button "SUBMIT" at bounding box center [513, 382] width 85 height 35
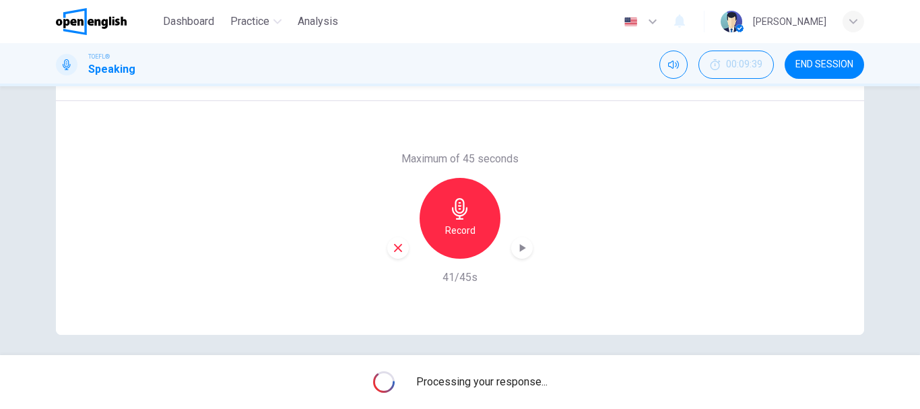
scroll to position [248, 0]
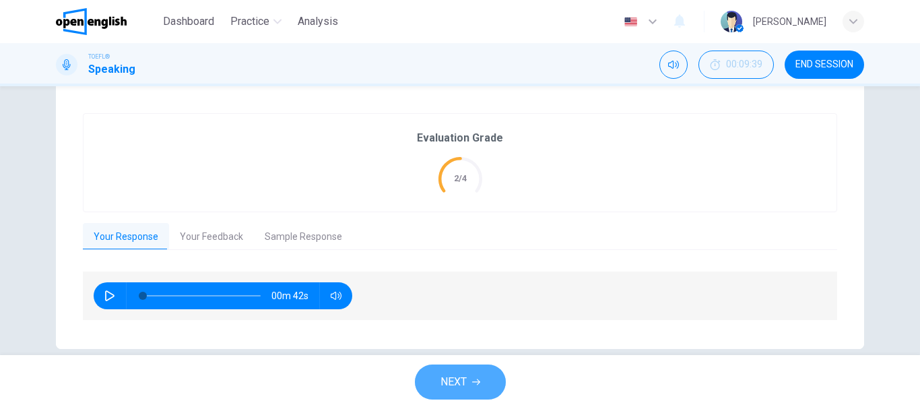
click at [438, 386] on button "NEXT" at bounding box center [460, 382] width 91 height 35
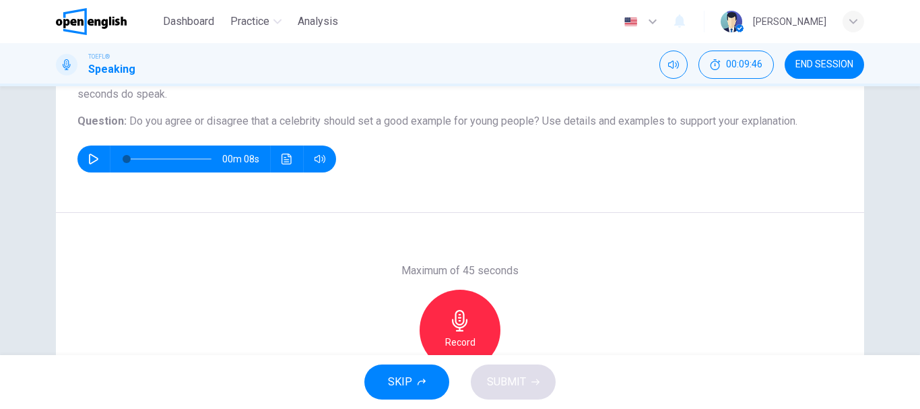
scroll to position [150, 0]
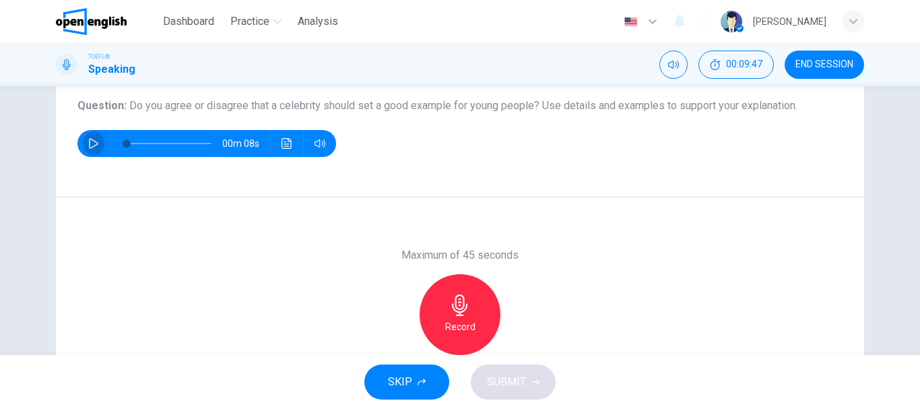
click at [88, 146] on icon "button" at bounding box center [93, 143] width 11 height 11
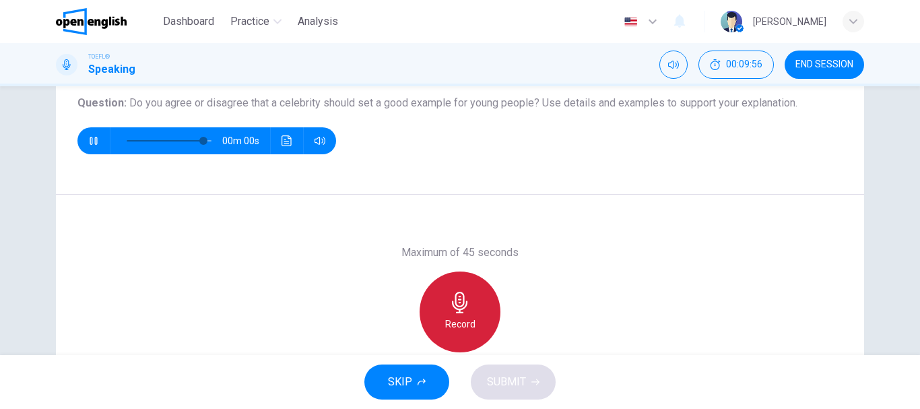
click at [438, 315] on div "Record" at bounding box center [460, 312] width 81 height 81
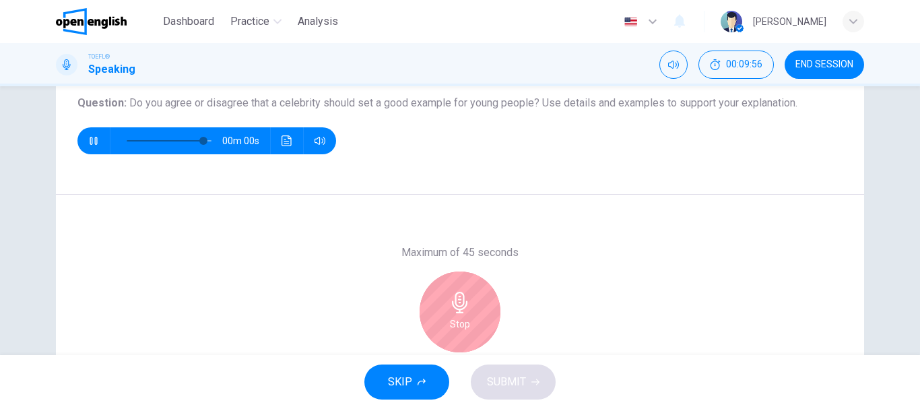
type input "*"
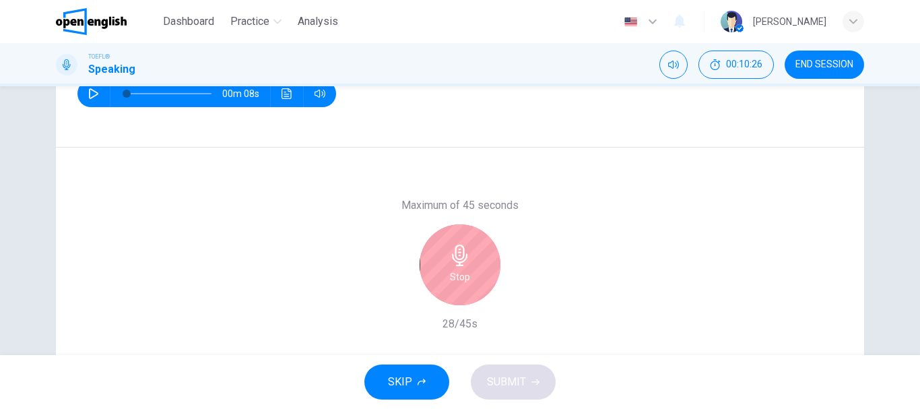
scroll to position [205, 0]
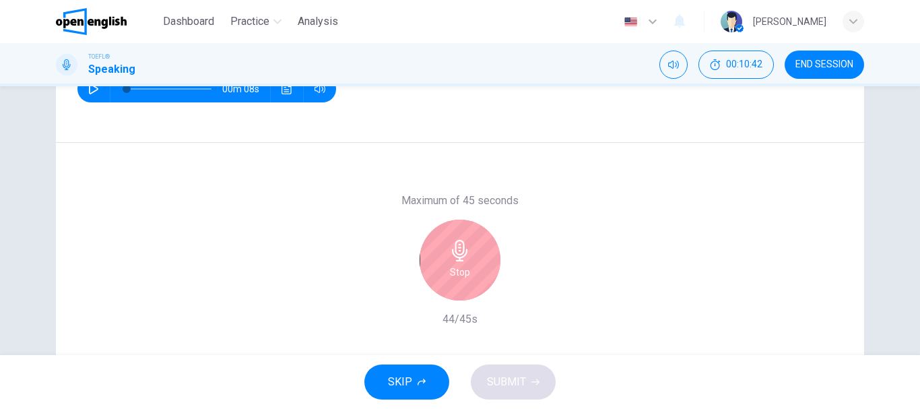
click at [445, 290] on div "Stop" at bounding box center [460, 260] width 81 height 81
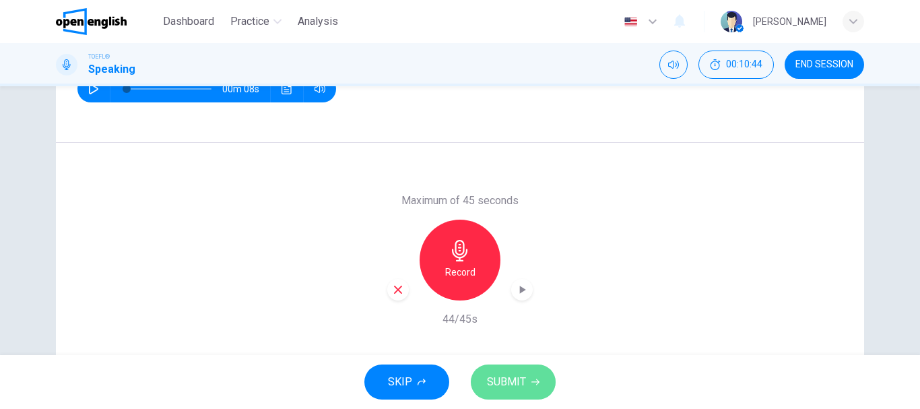
click at [496, 379] on span "SUBMIT" at bounding box center [506, 382] width 39 height 19
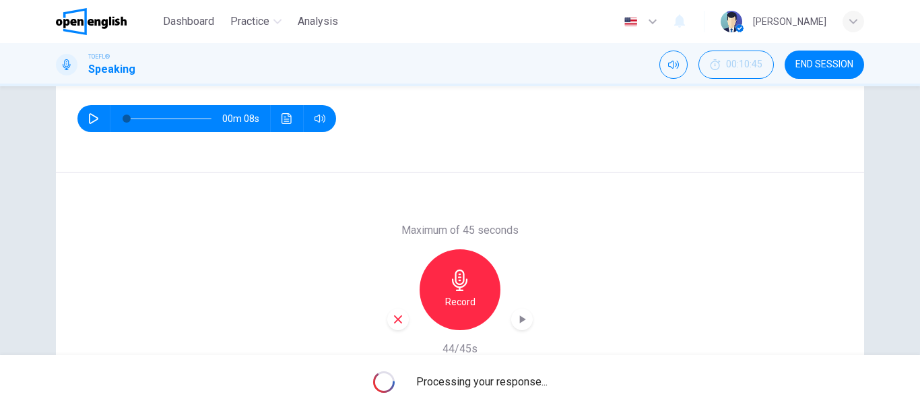
scroll to position [162, 0]
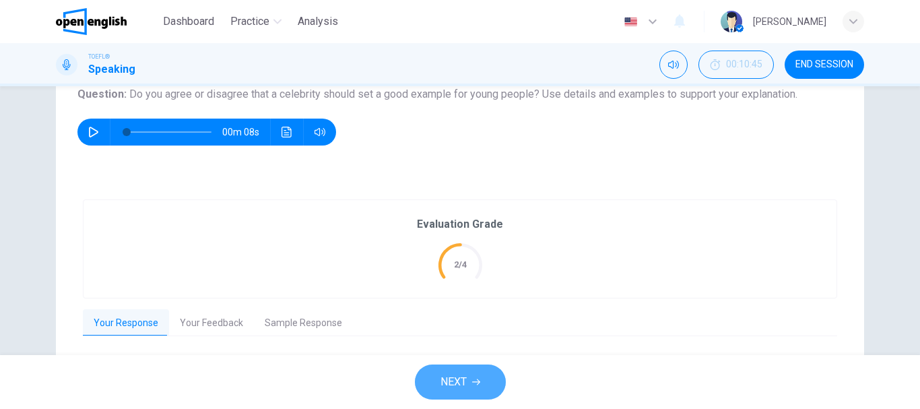
click at [465, 379] on span "NEXT" at bounding box center [454, 382] width 26 height 19
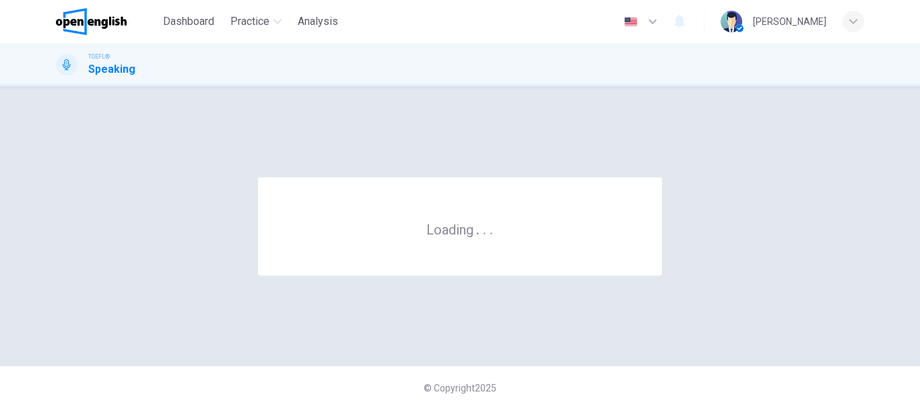
scroll to position [0, 0]
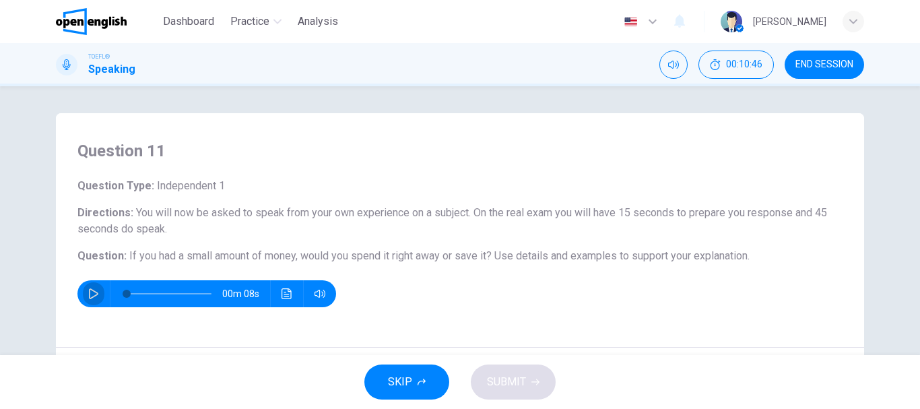
click at [88, 294] on icon "button" at bounding box center [93, 293] width 11 height 11
type input "*"
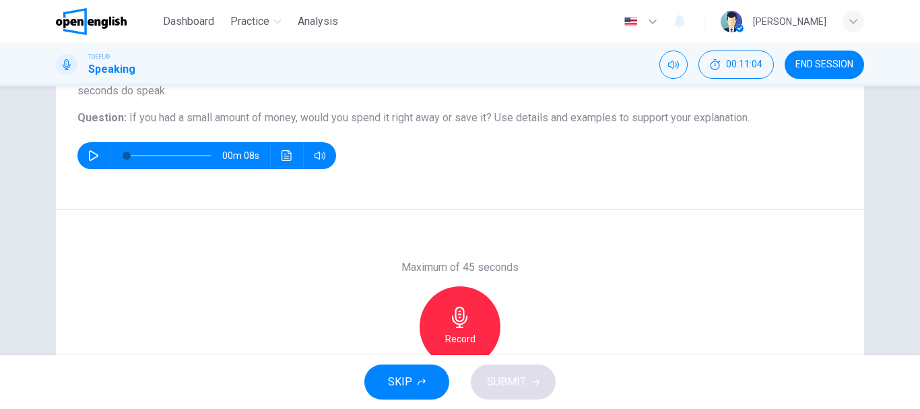
scroll to position [146, 0]
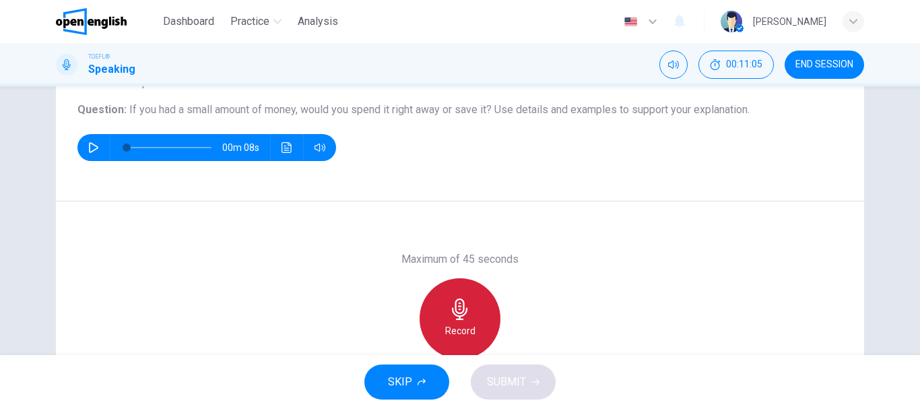
click at [456, 313] on icon "button" at bounding box center [459, 309] width 15 height 22
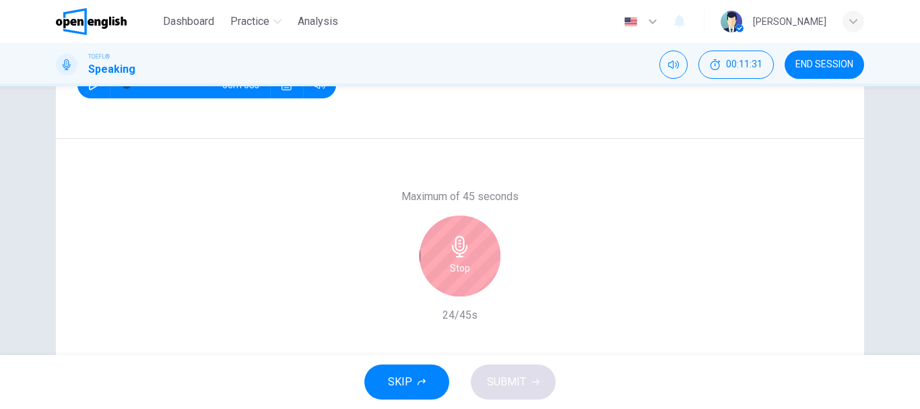
scroll to position [210, 0]
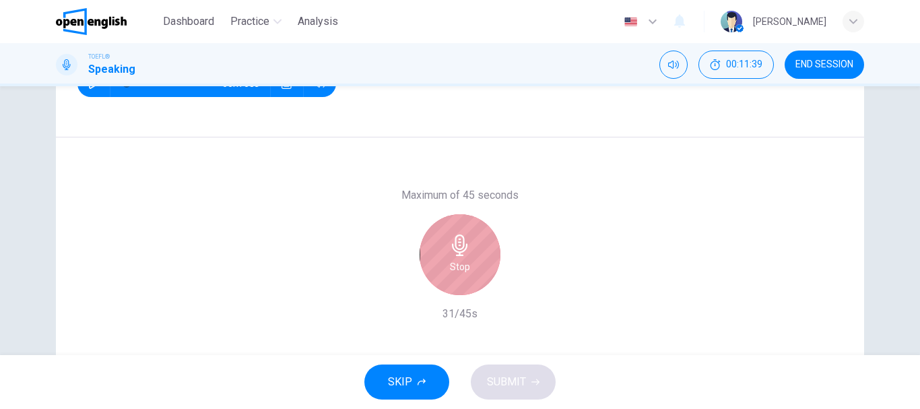
click at [451, 265] on h6 "Stop" at bounding box center [460, 267] width 20 height 16
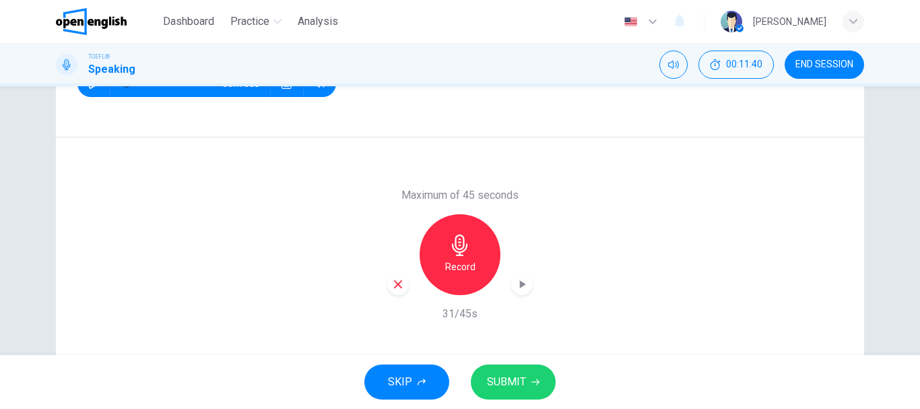
scroll to position [253, 0]
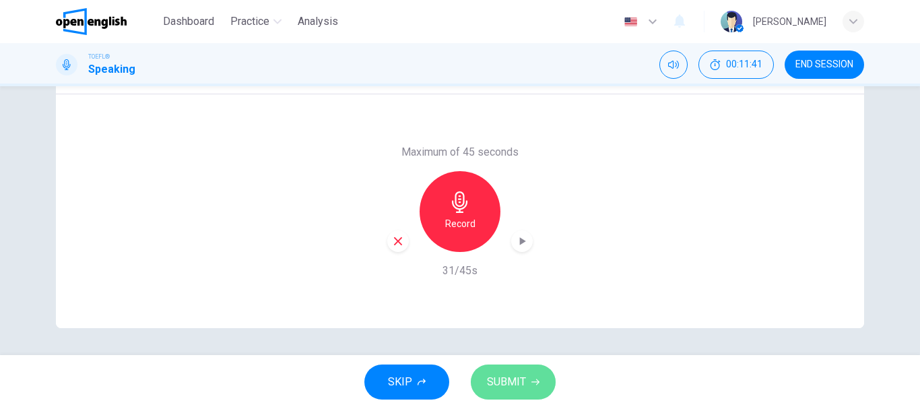
click at [525, 390] on span "SUBMIT" at bounding box center [506, 382] width 39 height 19
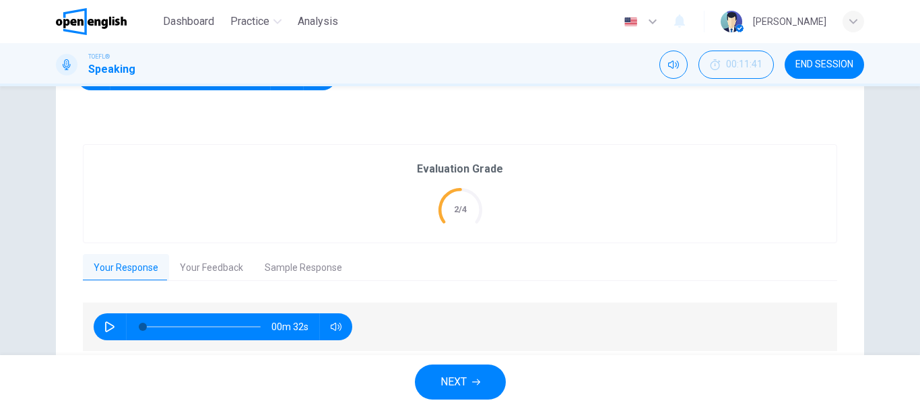
scroll to position [226, 0]
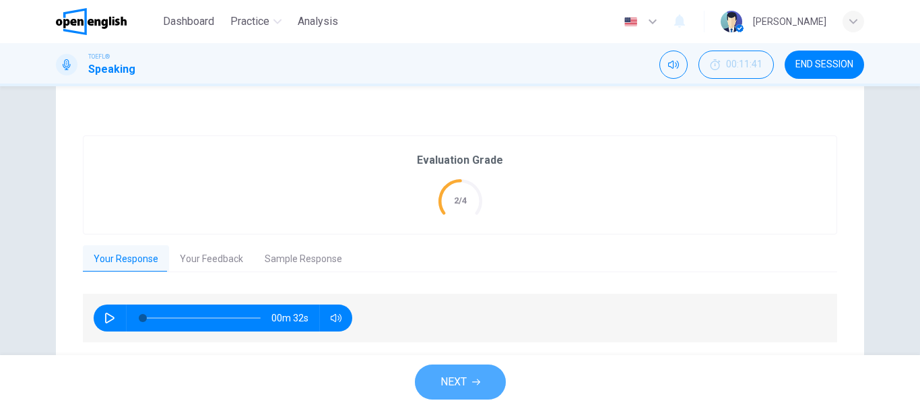
click at [432, 378] on button "NEXT" at bounding box center [460, 382] width 91 height 35
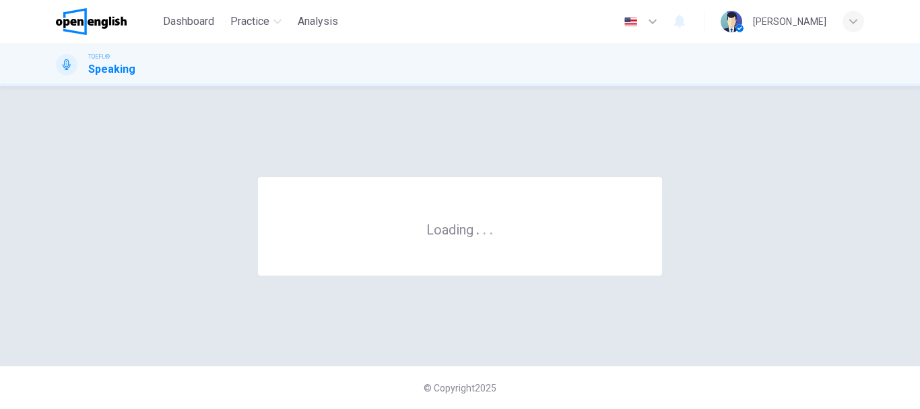
scroll to position [0, 0]
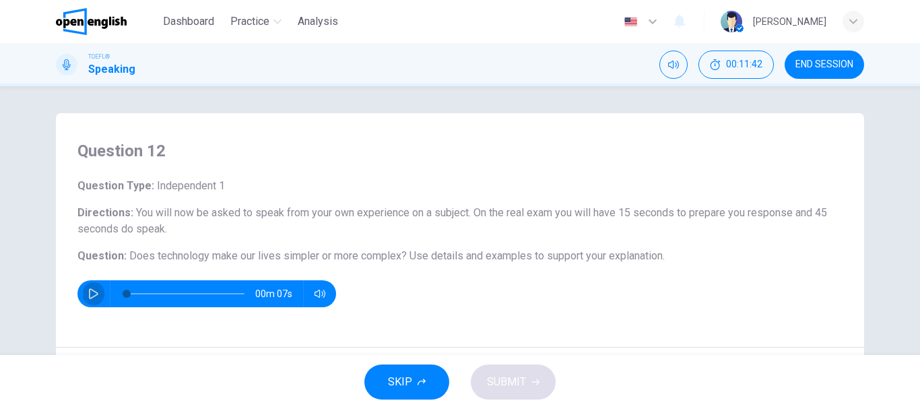
click at [84, 298] on button "button" at bounding box center [94, 293] width 22 height 27
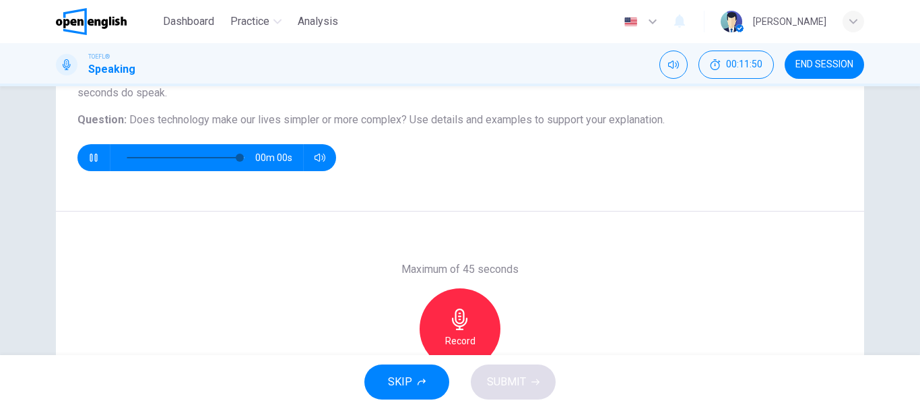
type input "*"
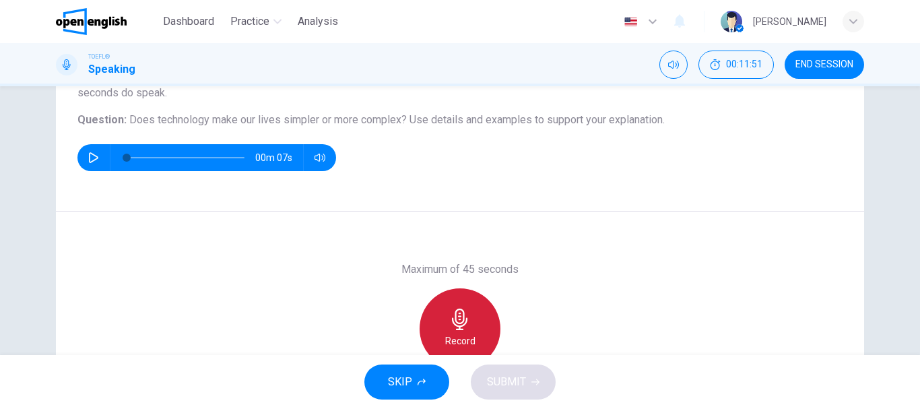
click at [439, 320] on div "Record" at bounding box center [460, 328] width 81 height 81
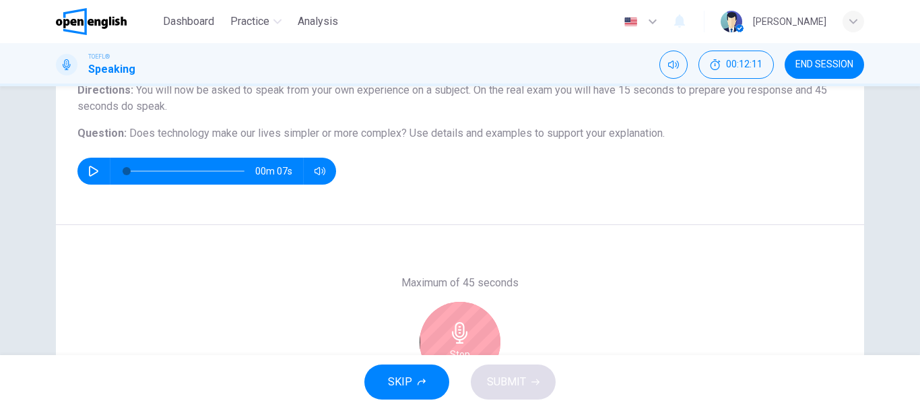
scroll to position [253, 0]
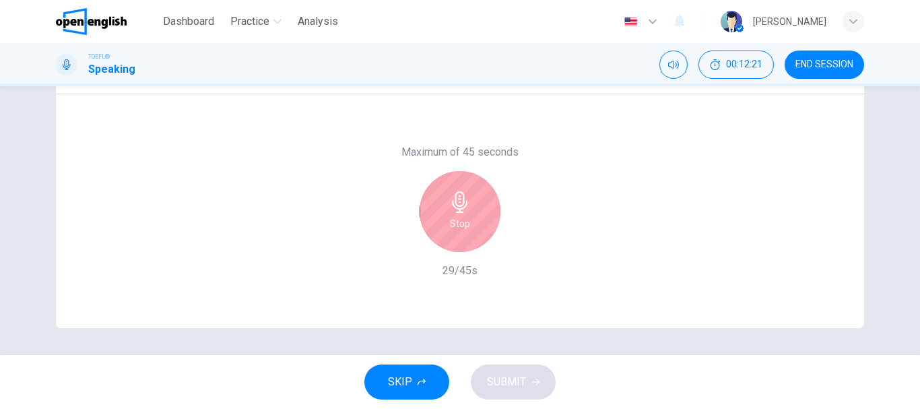
click at [479, 232] on div "Stop" at bounding box center [460, 211] width 81 height 81
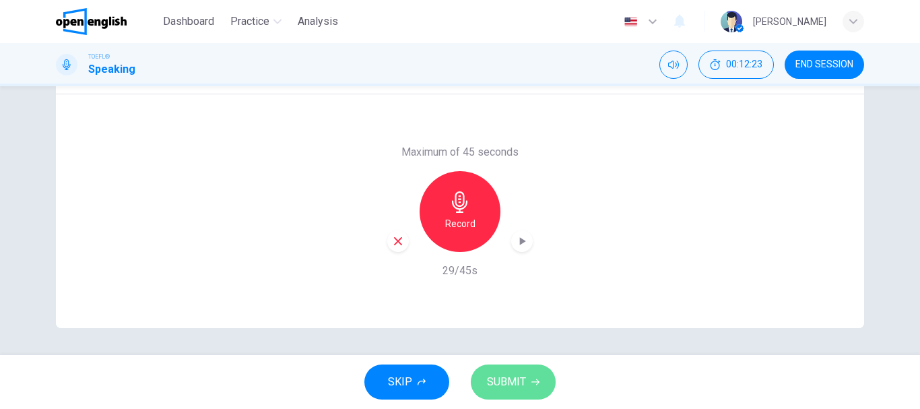
click at [504, 373] on span "SUBMIT" at bounding box center [506, 382] width 39 height 19
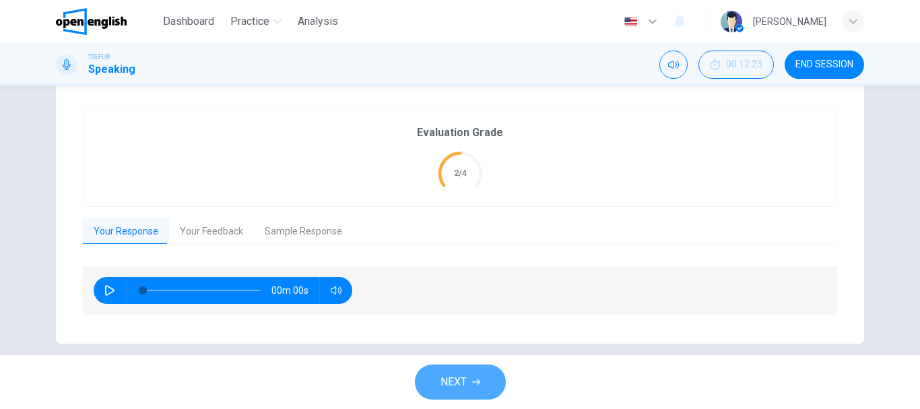
click at [464, 381] on span "NEXT" at bounding box center [454, 382] width 26 height 19
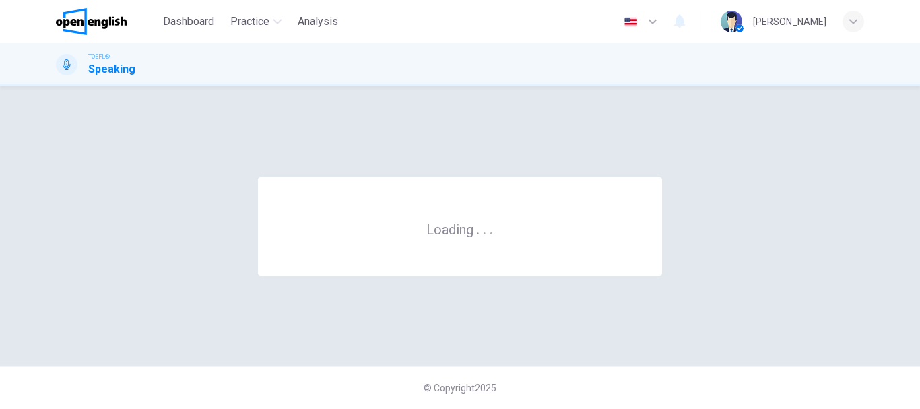
scroll to position [0, 0]
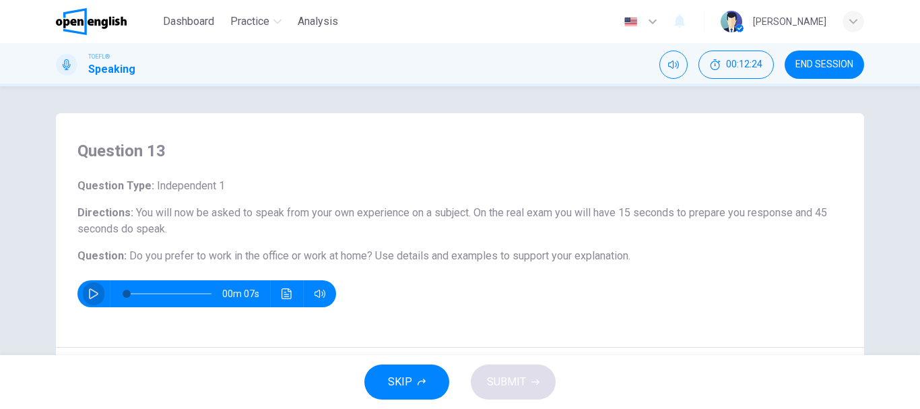
click at [88, 292] on icon "button" at bounding box center [93, 293] width 11 height 11
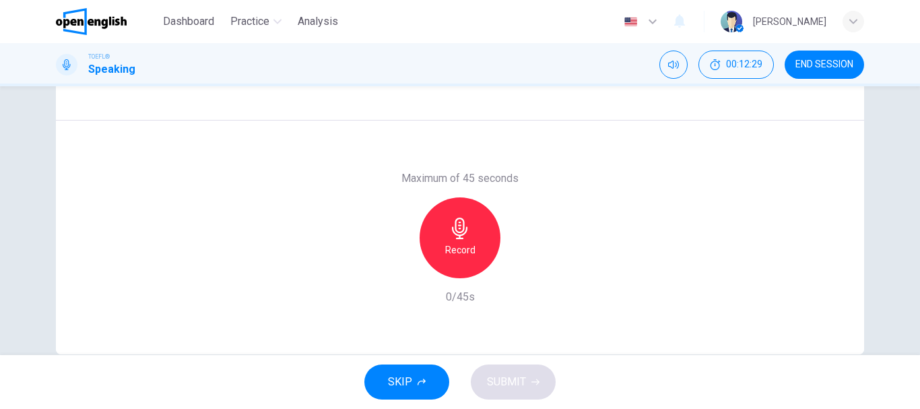
scroll to position [253, 0]
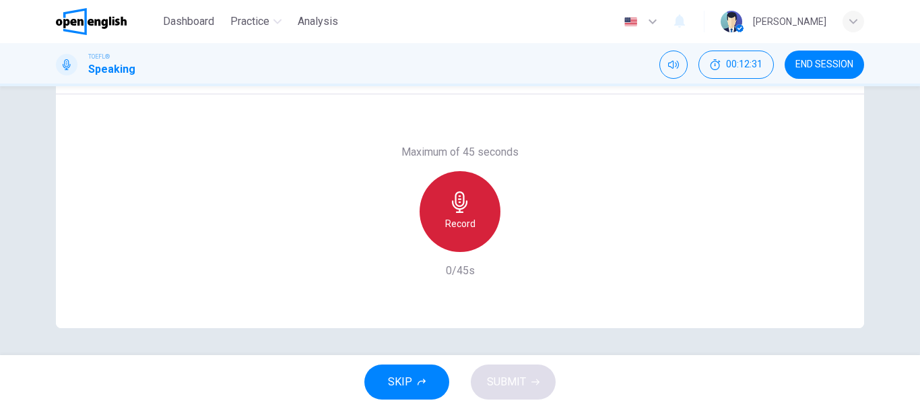
click at [454, 229] on h6 "Record" at bounding box center [460, 224] width 30 height 16
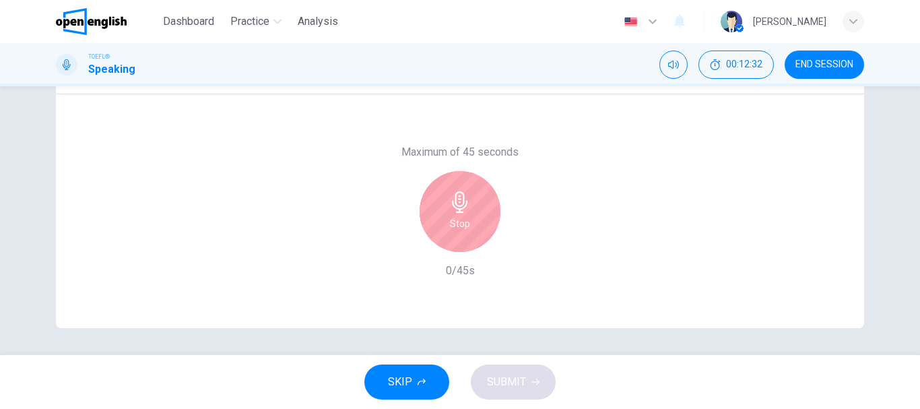
type input "*"
click at [454, 229] on h6 "Stop" at bounding box center [460, 224] width 20 height 16
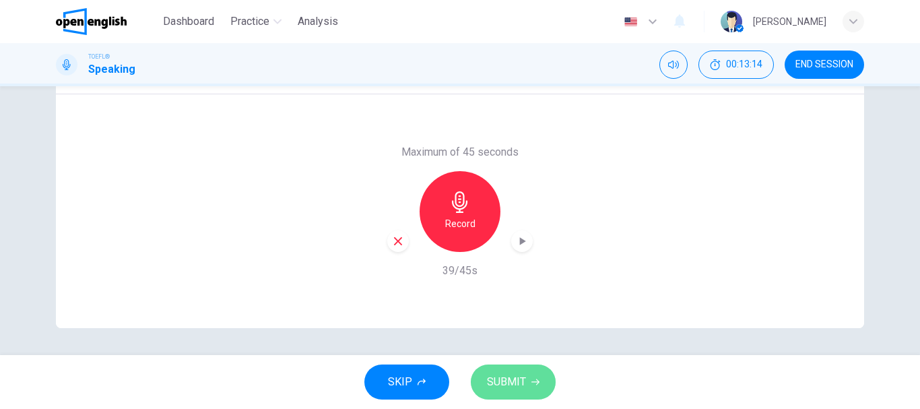
click at [512, 380] on span "SUBMIT" at bounding box center [506, 382] width 39 height 19
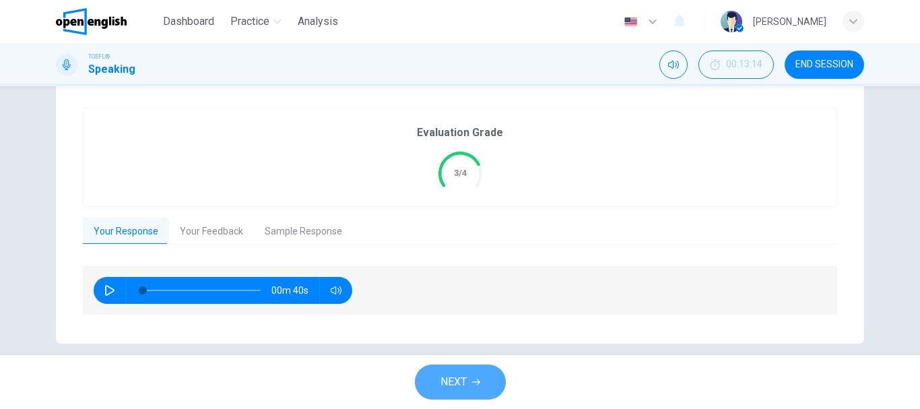
click at [467, 379] on span "NEXT" at bounding box center [454, 382] width 26 height 19
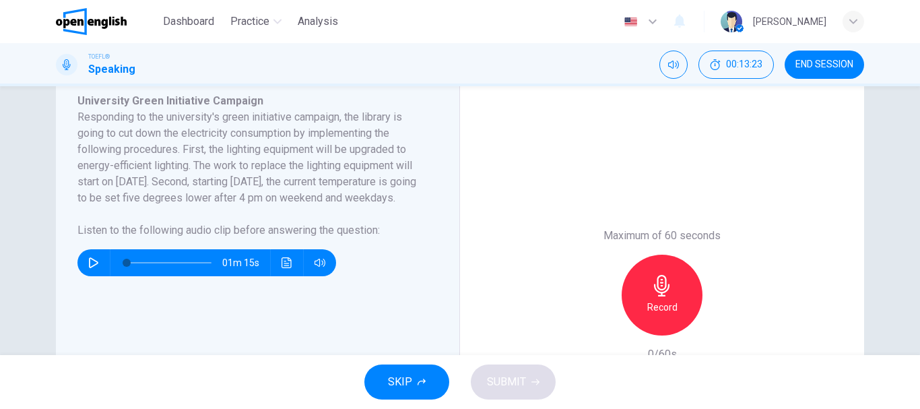
scroll to position [238, 0]
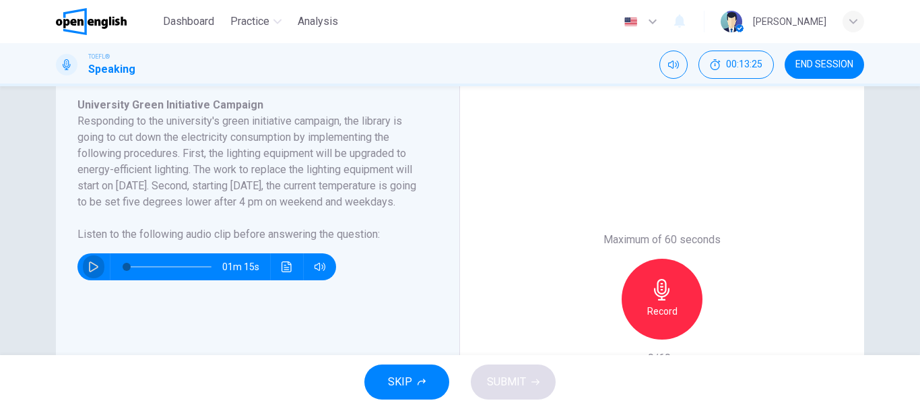
click at [89, 272] on icon "button" at bounding box center [93, 266] width 9 height 11
click at [90, 271] on icon "button" at bounding box center [93, 267] width 7 height 8
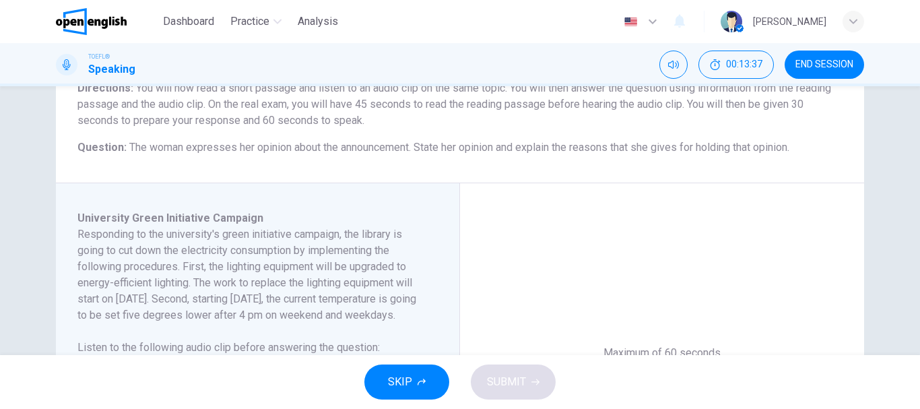
scroll to position [264, 0]
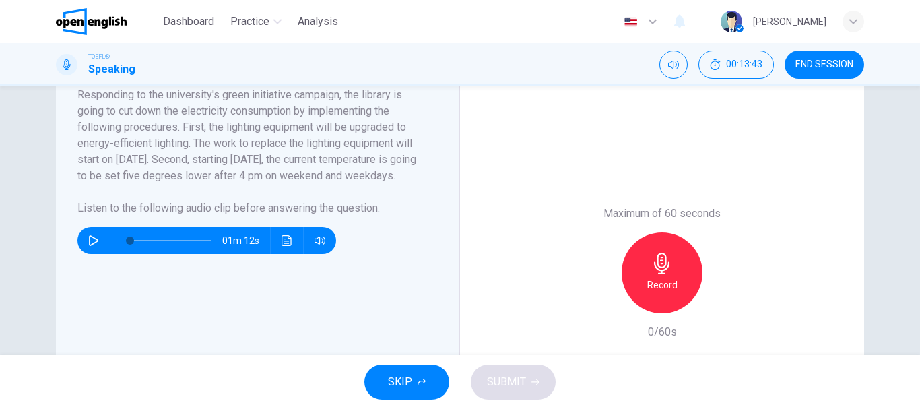
click at [391, 377] on span "SKIP" at bounding box center [400, 382] width 24 height 19
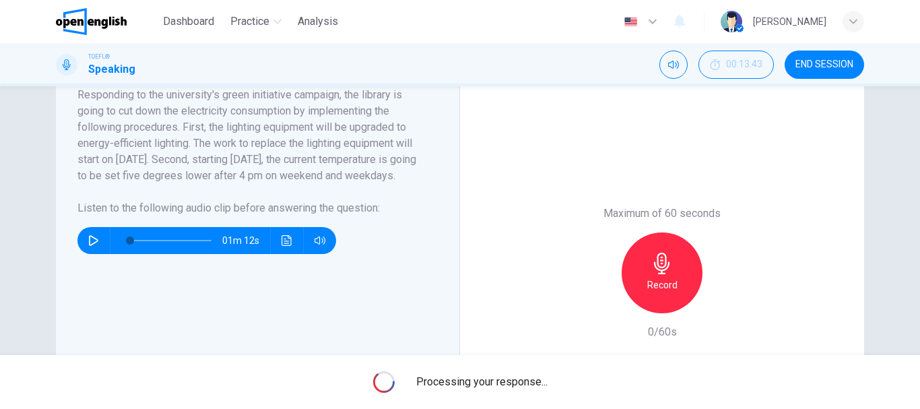
type input "*"
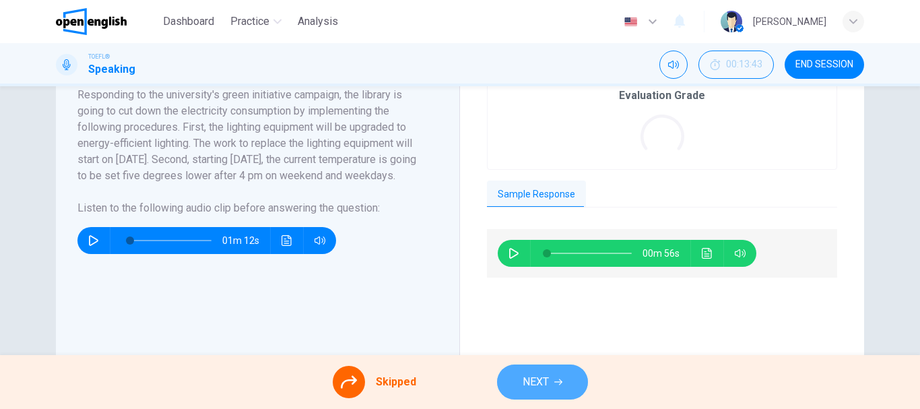
click at [553, 377] on button "NEXT" at bounding box center [542, 382] width 91 height 35
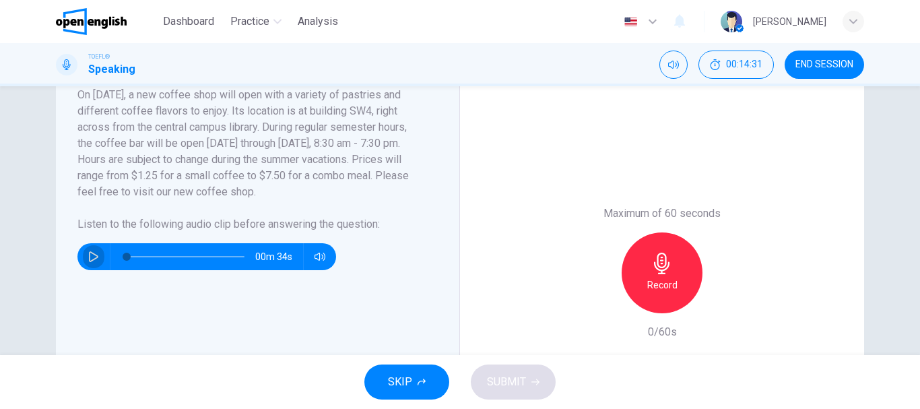
click at [90, 257] on icon "button" at bounding box center [93, 256] width 11 height 11
type input "*"
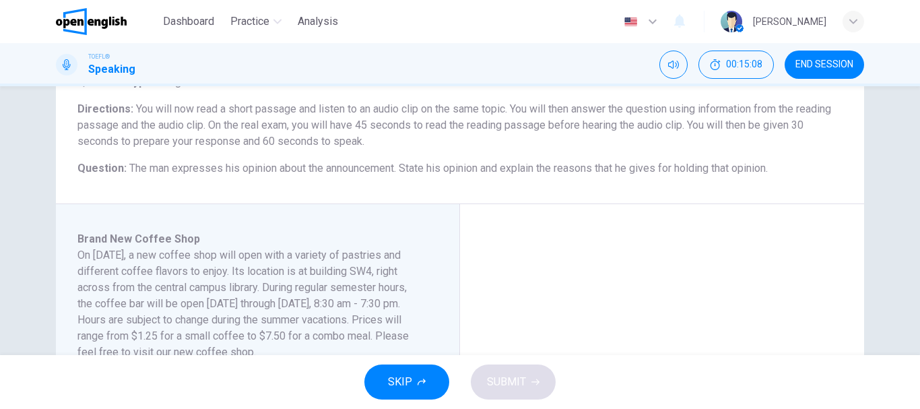
scroll to position [106, 0]
drag, startPoint x: 402, startPoint y: 166, endPoint x: 771, endPoint y: 164, distance: 369.2
click at [768, 164] on span "The man expresses his opinion about the announcement. State his opinion and exp…" at bounding box center [448, 166] width 639 height 13
drag, startPoint x: 771, startPoint y: 164, endPoint x: 402, endPoint y: 162, distance: 369.2
click at [402, 162] on span "The man expresses his opinion about the announcement. State his opinion and exp…" at bounding box center [448, 166] width 639 height 13
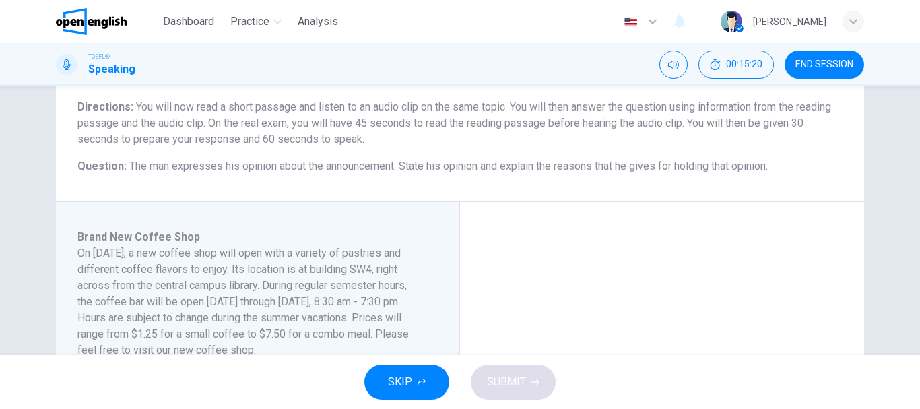
drag, startPoint x: 402, startPoint y: 162, endPoint x: 513, endPoint y: 164, distance: 111.9
click at [513, 164] on span "The man expresses his opinion about the announcement. State his opinion and exp…" at bounding box center [448, 166] width 639 height 13
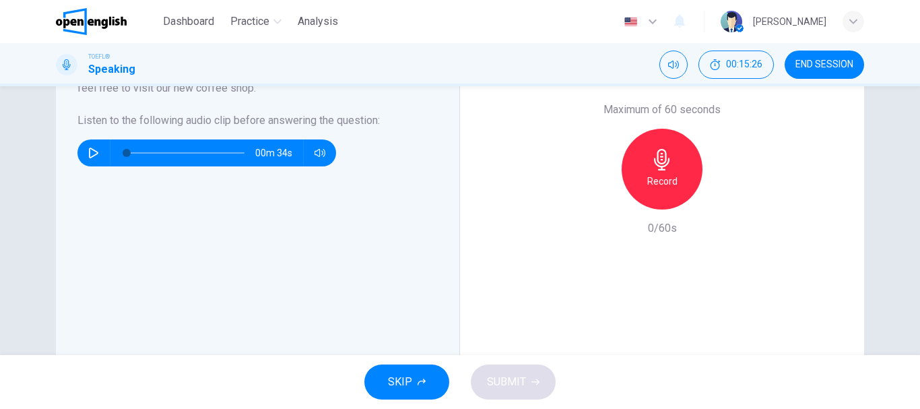
scroll to position [383, 0]
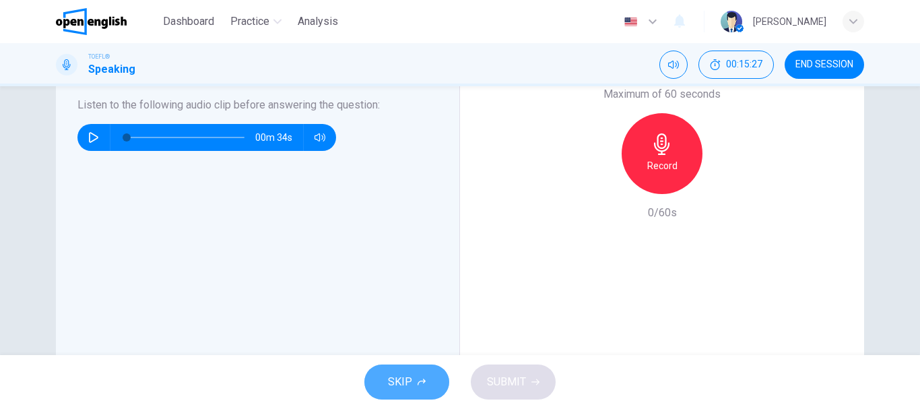
click at [395, 366] on button "SKIP" at bounding box center [407, 382] width 85 height 35
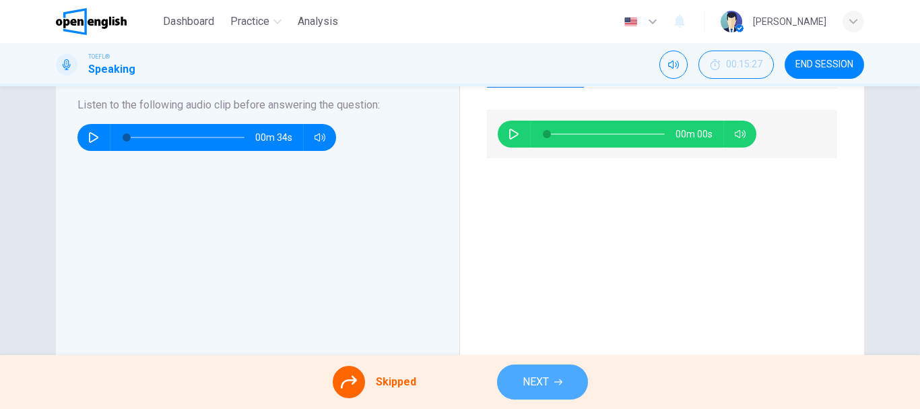
click at [539, 373] on span "NEXT" at bounding box center [536, 382] width 26 height 19
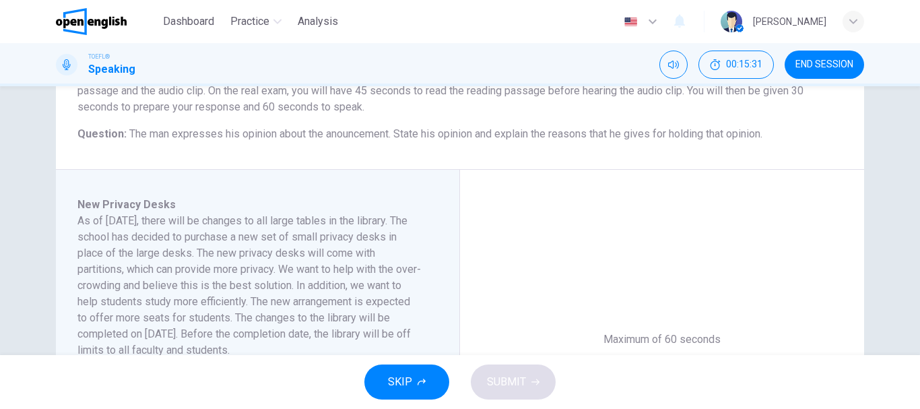
scroll to position [146, 0]
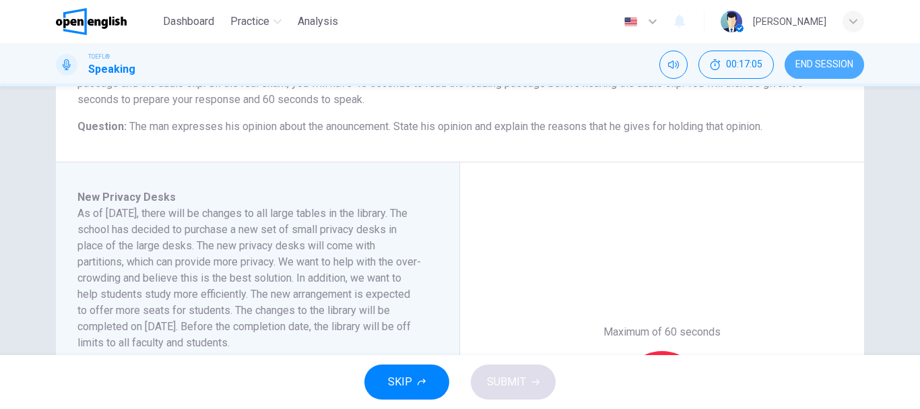
click at [821, 69] on span "END SESSION" at bounding box center [825, 64] width 58 height 11
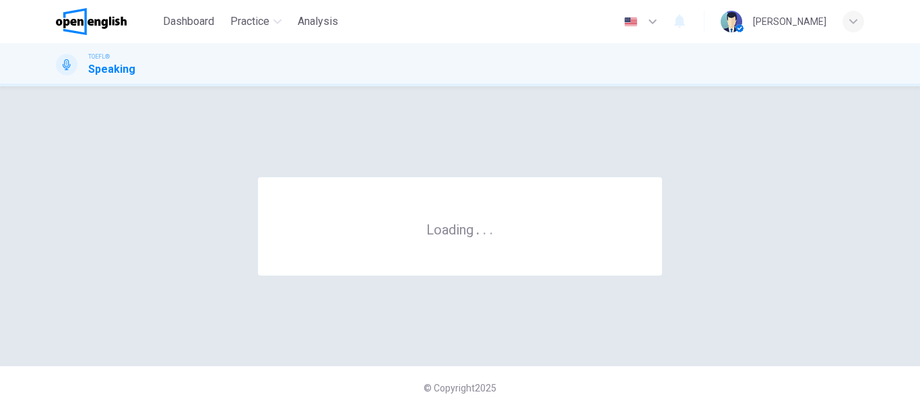
scroll to position [0, 0]
